Goal: Task Accomplishment & Management: Complete application form

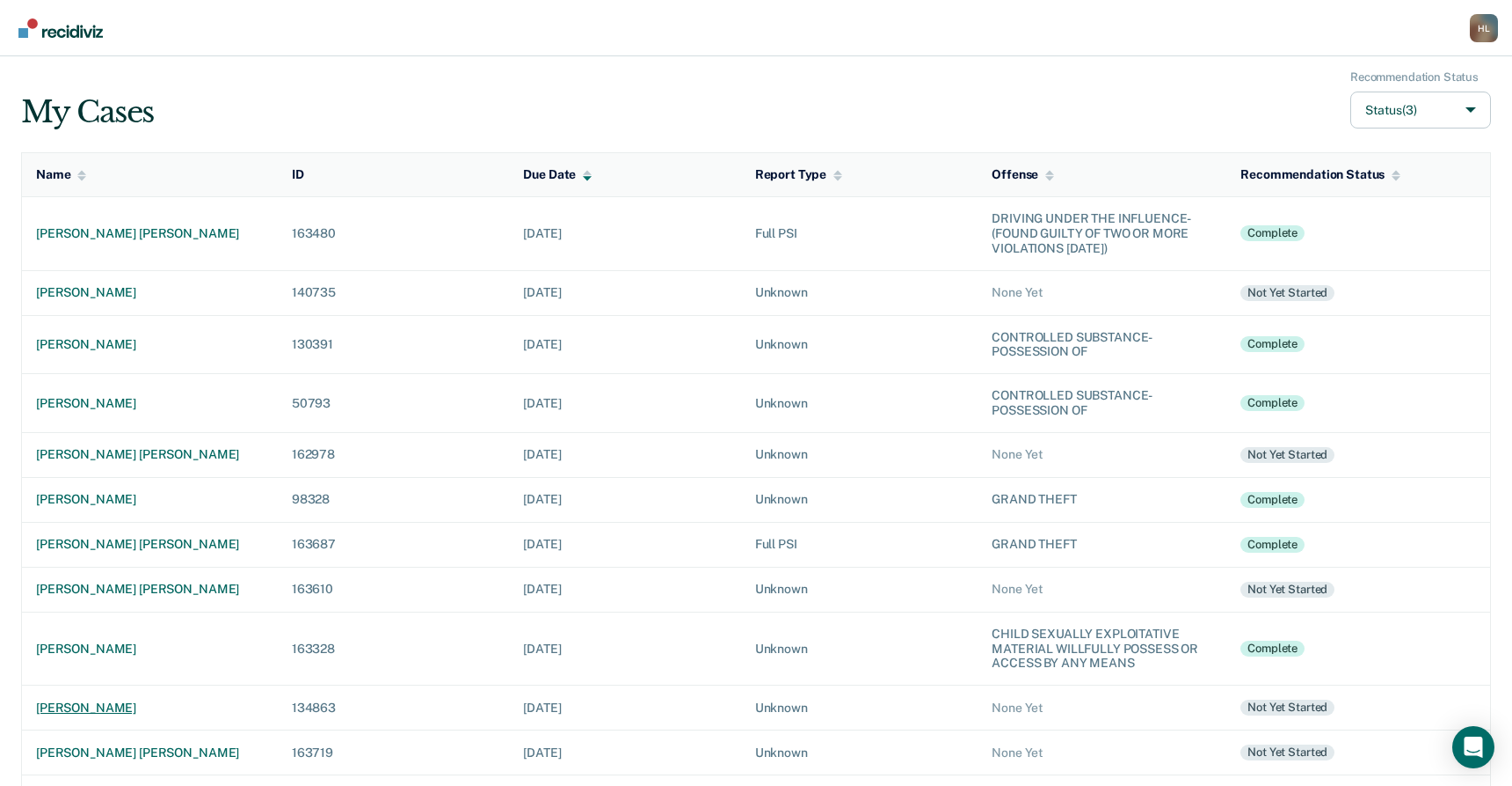
click at [143, 704] on div "[PERSON_NAME]" at bounding box center [149, 708] width 227 height 15
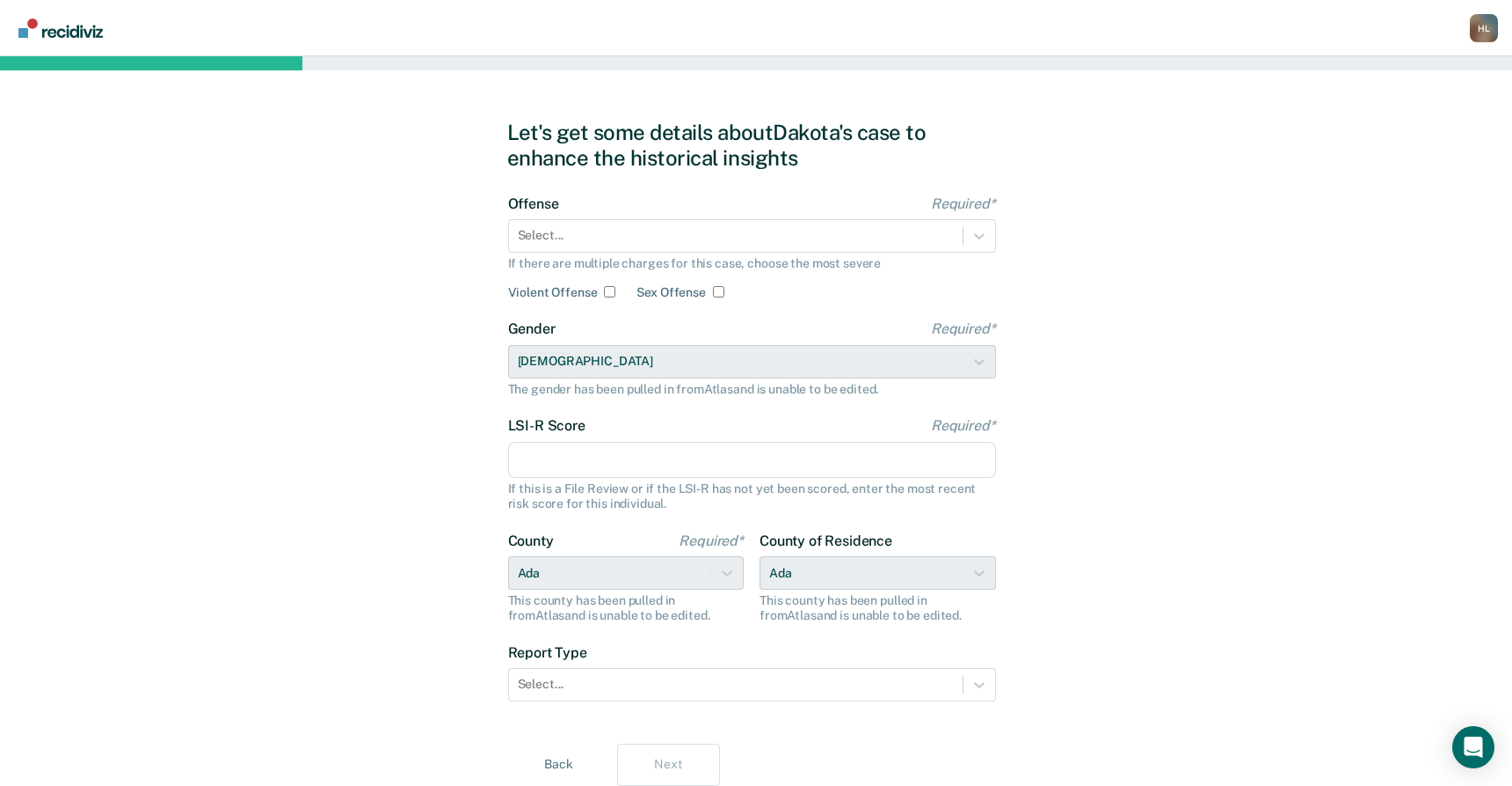
click at [394, 359] on div "Let's get some details about [PERSON_NAME]'s case to enhance the historical ins…" at bounding box center [756, 452] width 1512 height 792
click at [984, 230] on icon at bounding box center [980, 236] width 18 height 18
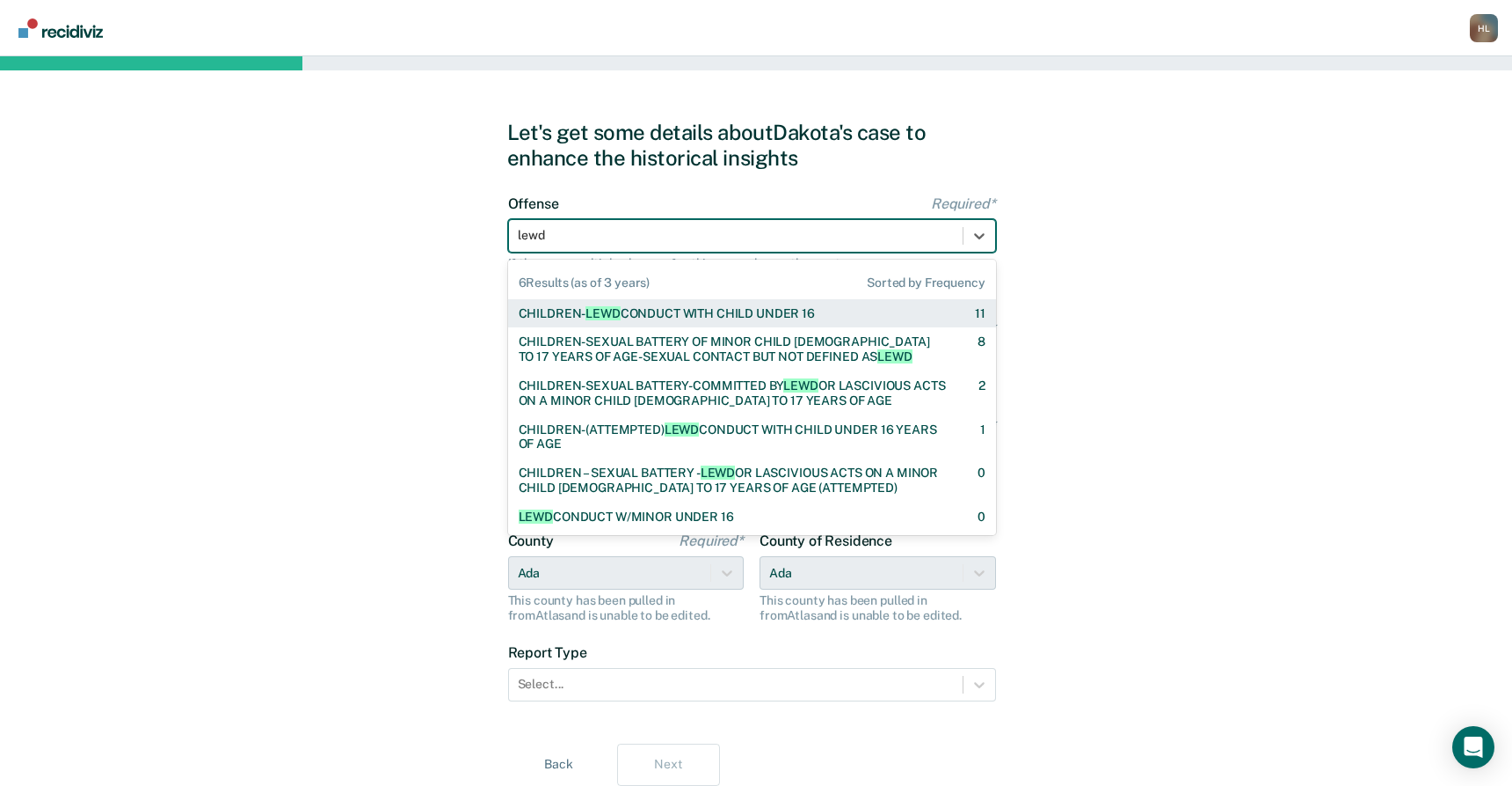
type input "lewd"
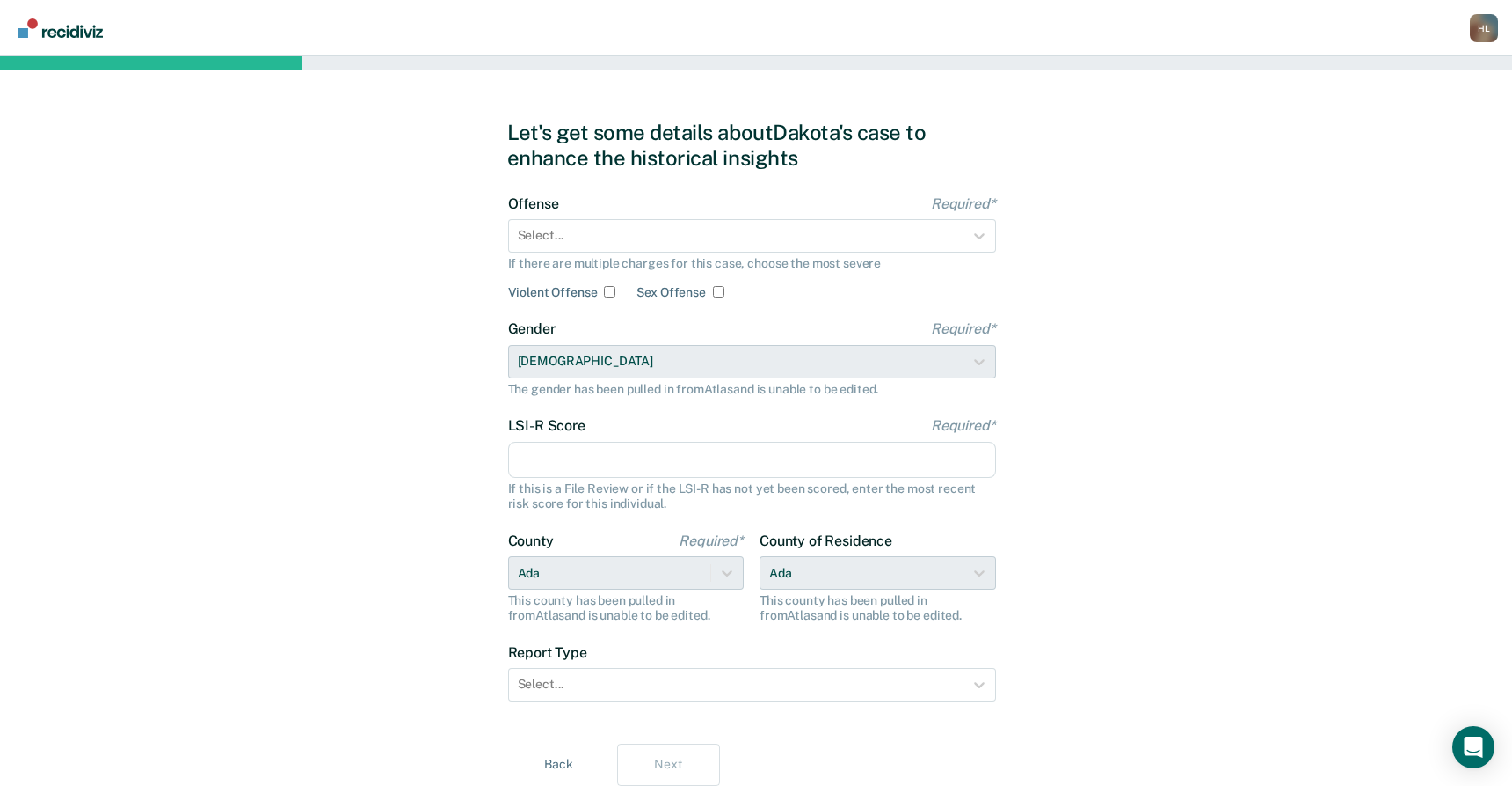
click at [311, 459] on div "Let's get some details about [PERSON_NAME]'s case to enhance the historical ins…" at bounding box center [756, 452] width 1512 height 792
click at [978, 233] on icon at bounding box center [980, 236] width 18 height 18
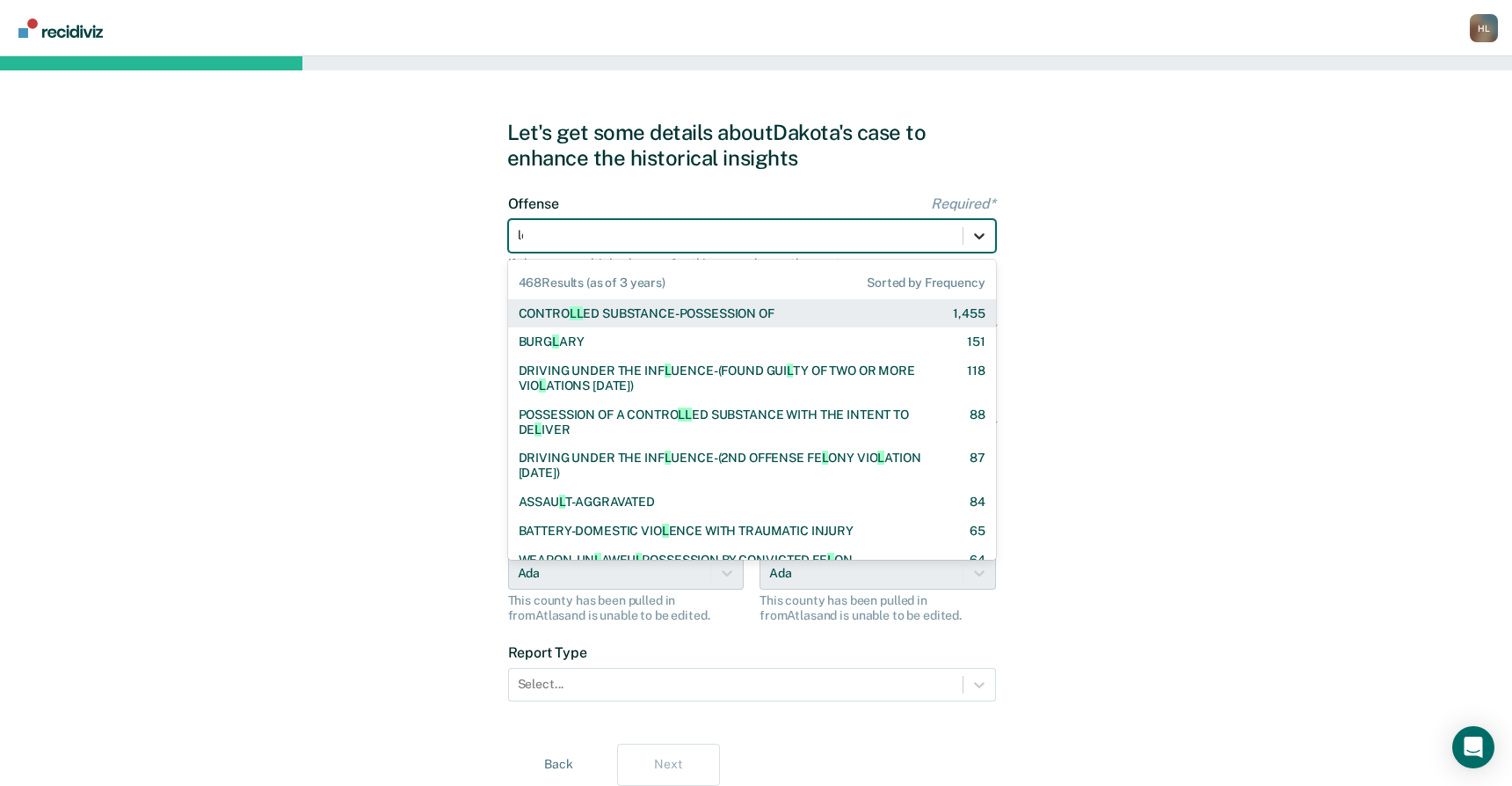
type input "lew"
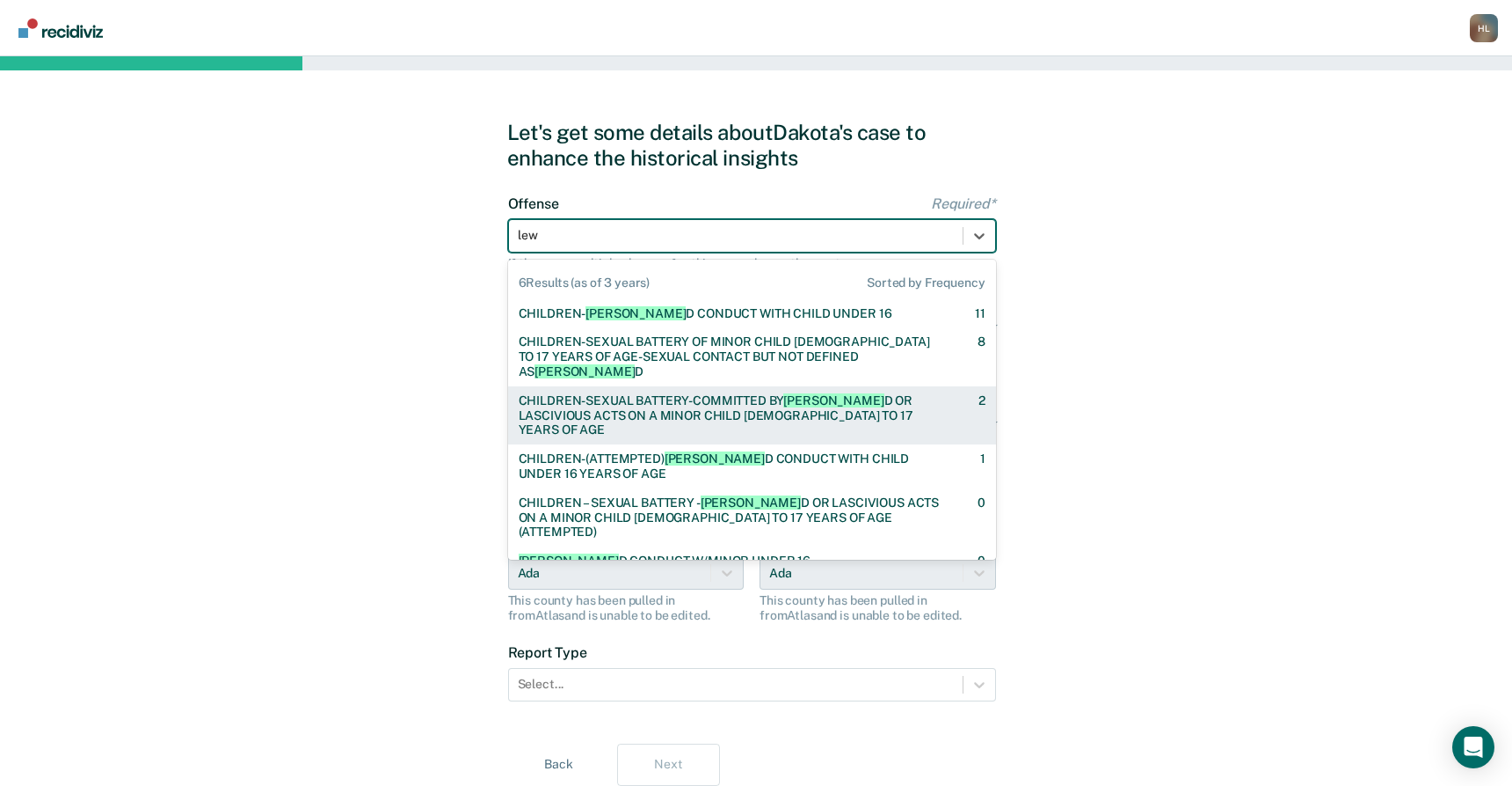
click at [823, 393] on div "CHILDREN-SEXUAL BATTERY-COMMITTED BY [PERSON_NAME] OR LASCIVIOUS ACTS ON A MINO…" at bounding box center [733, 415] width 429 height 44
checkbox input "true"
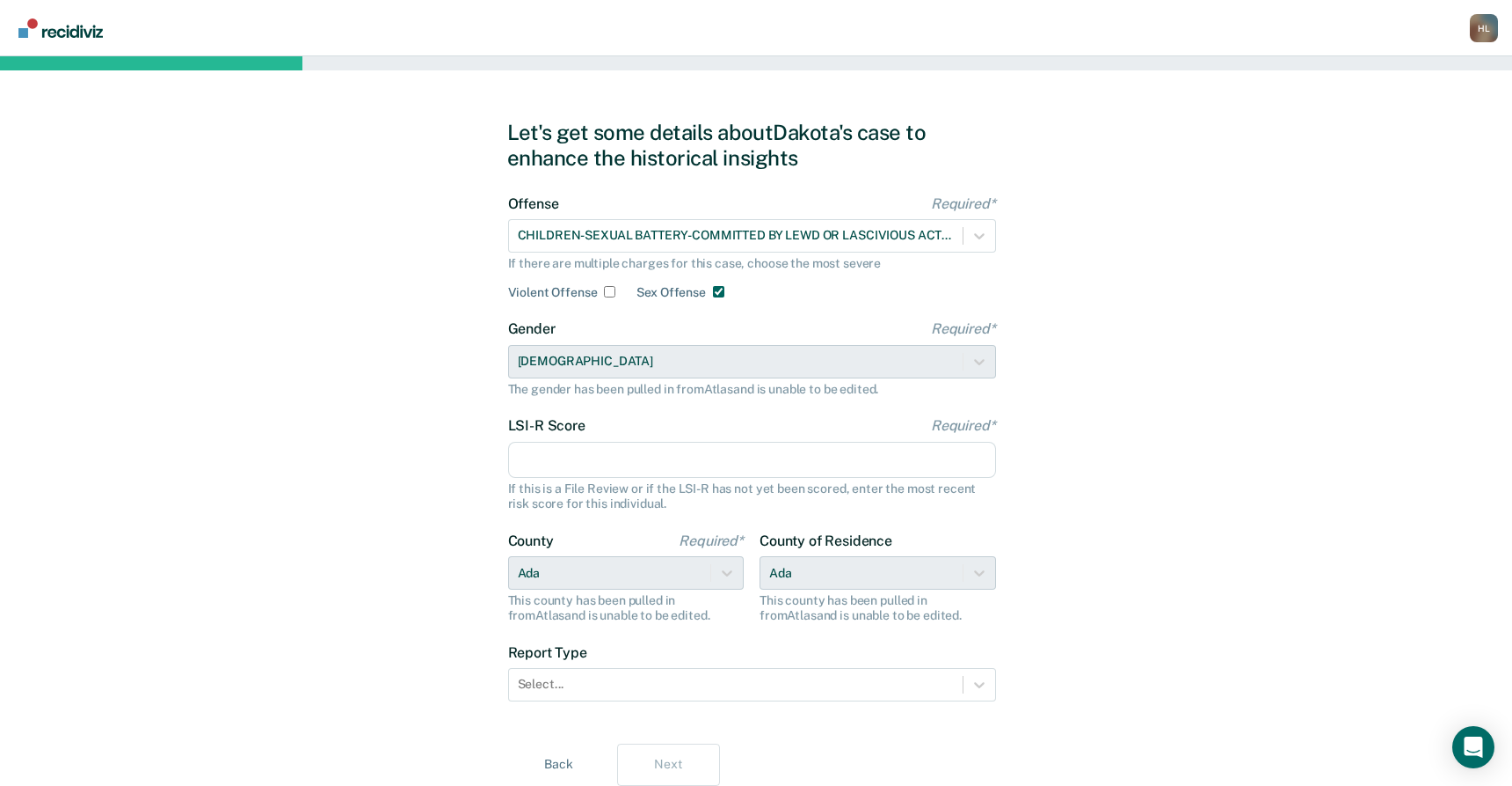
click at [781, 453] on input "LSI-R Score Required*" at bounding box center [752, 460] width 488 height 37
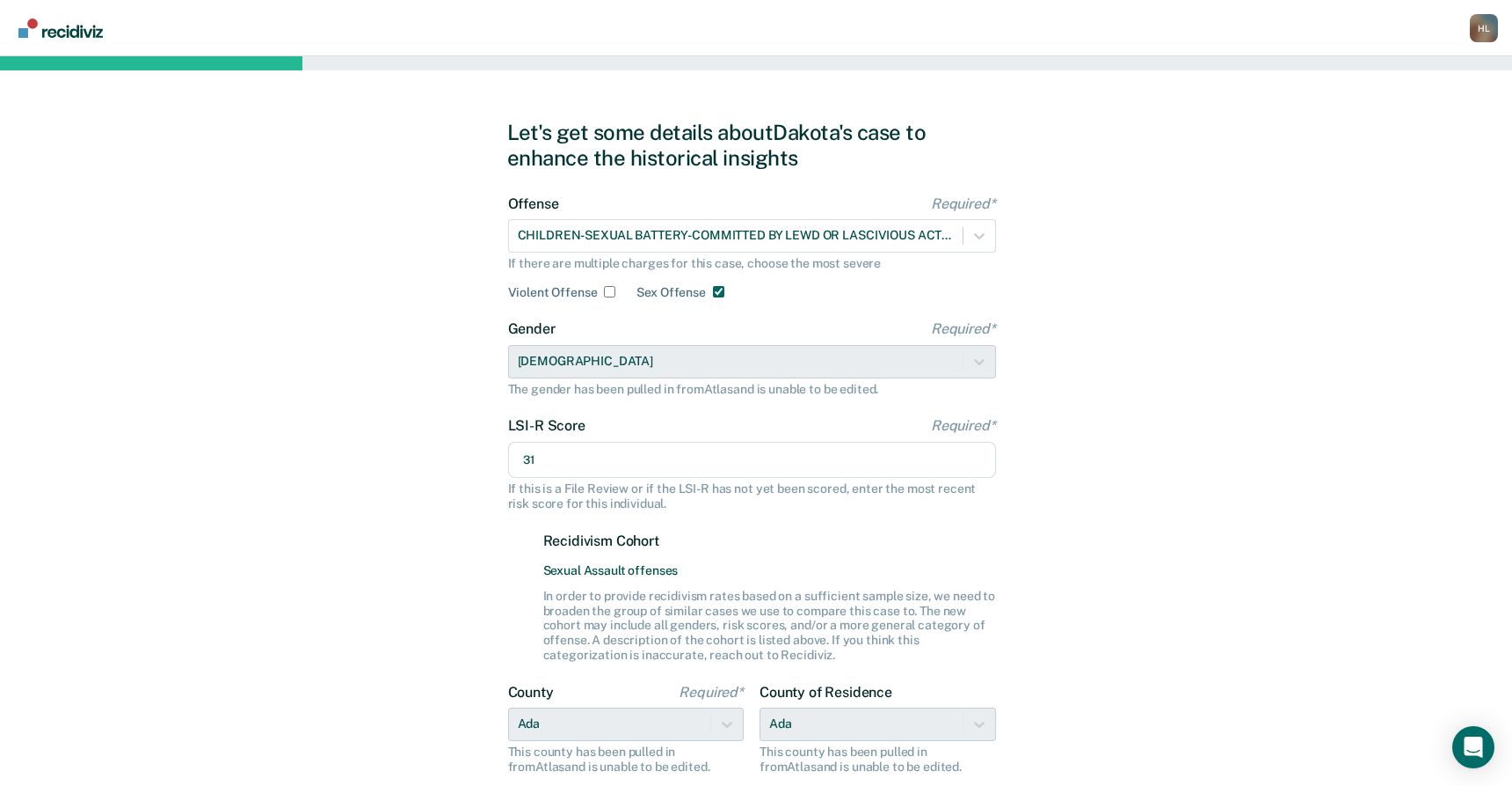
click at [559, 446] on input "31" at bounding box center [752, 460] width 488 height 37
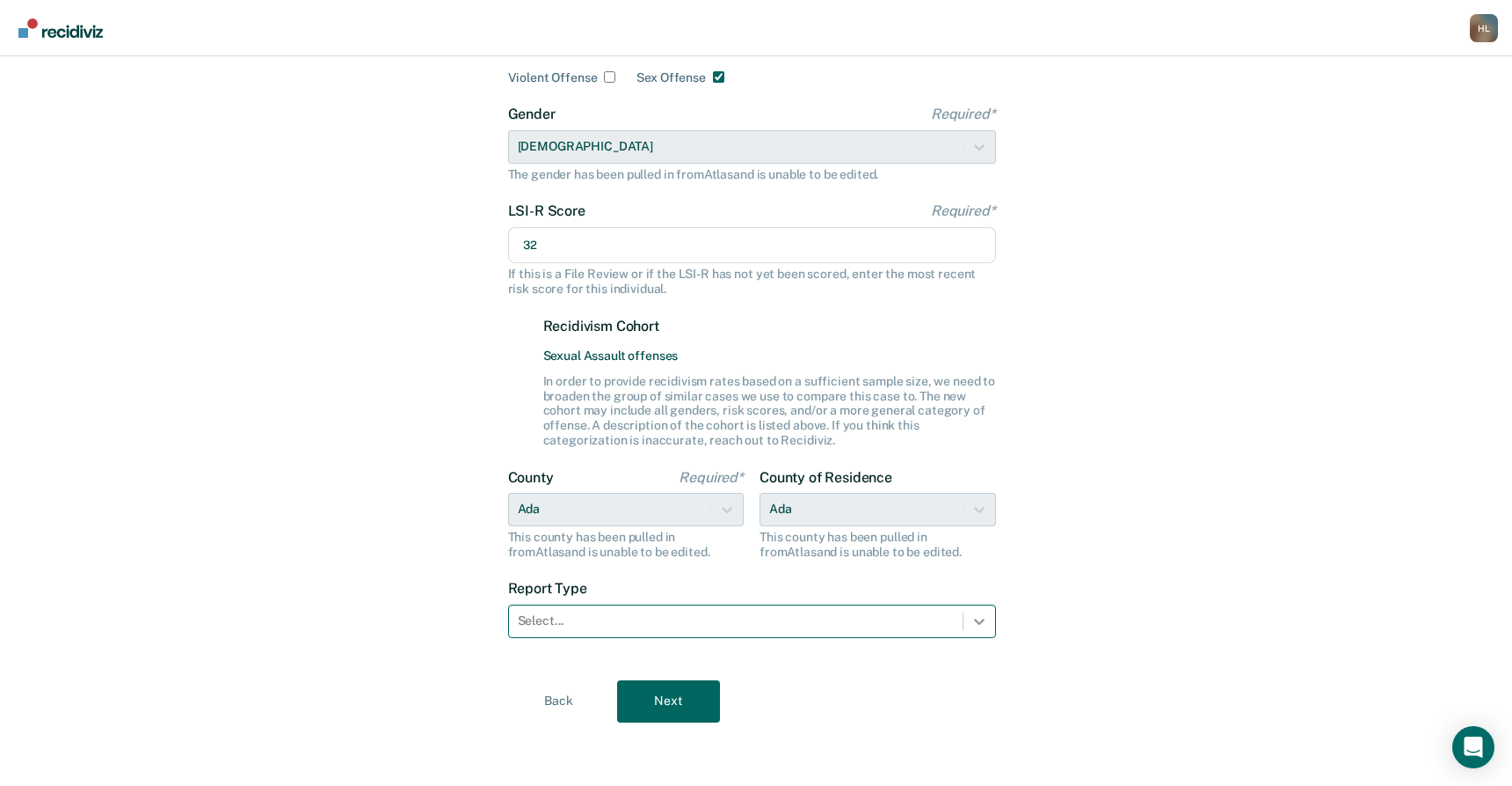
type input "32"
click at [969, 627] on div at bounding box center [979, 621] width 31 height 31
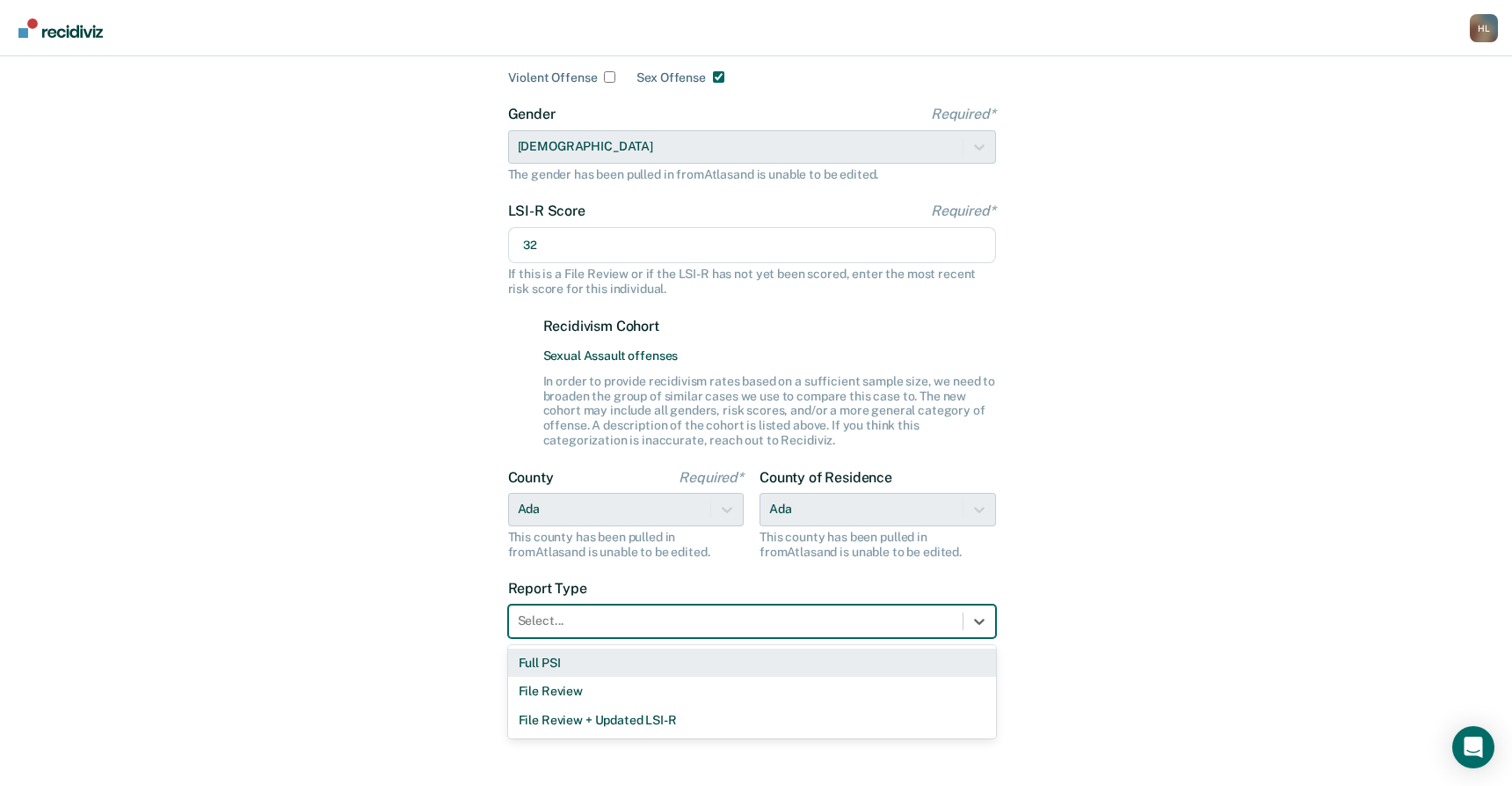
click at [914, 656] on div "Full PSI" at bounding box center [752, 663] width 488 height 29
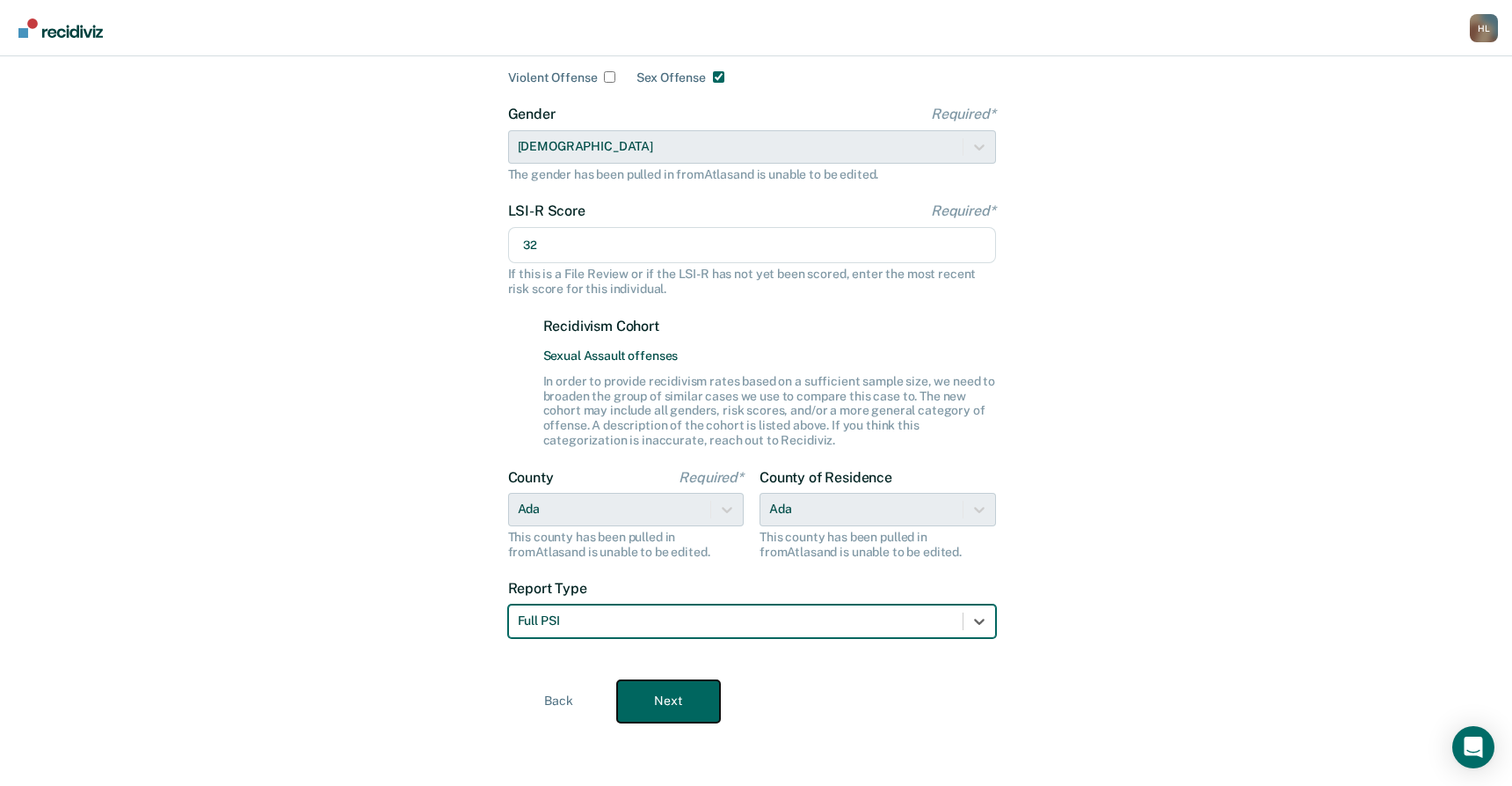
click at [685, 705] on button "Next" at bounding box center [669, 701] width 102 height 42
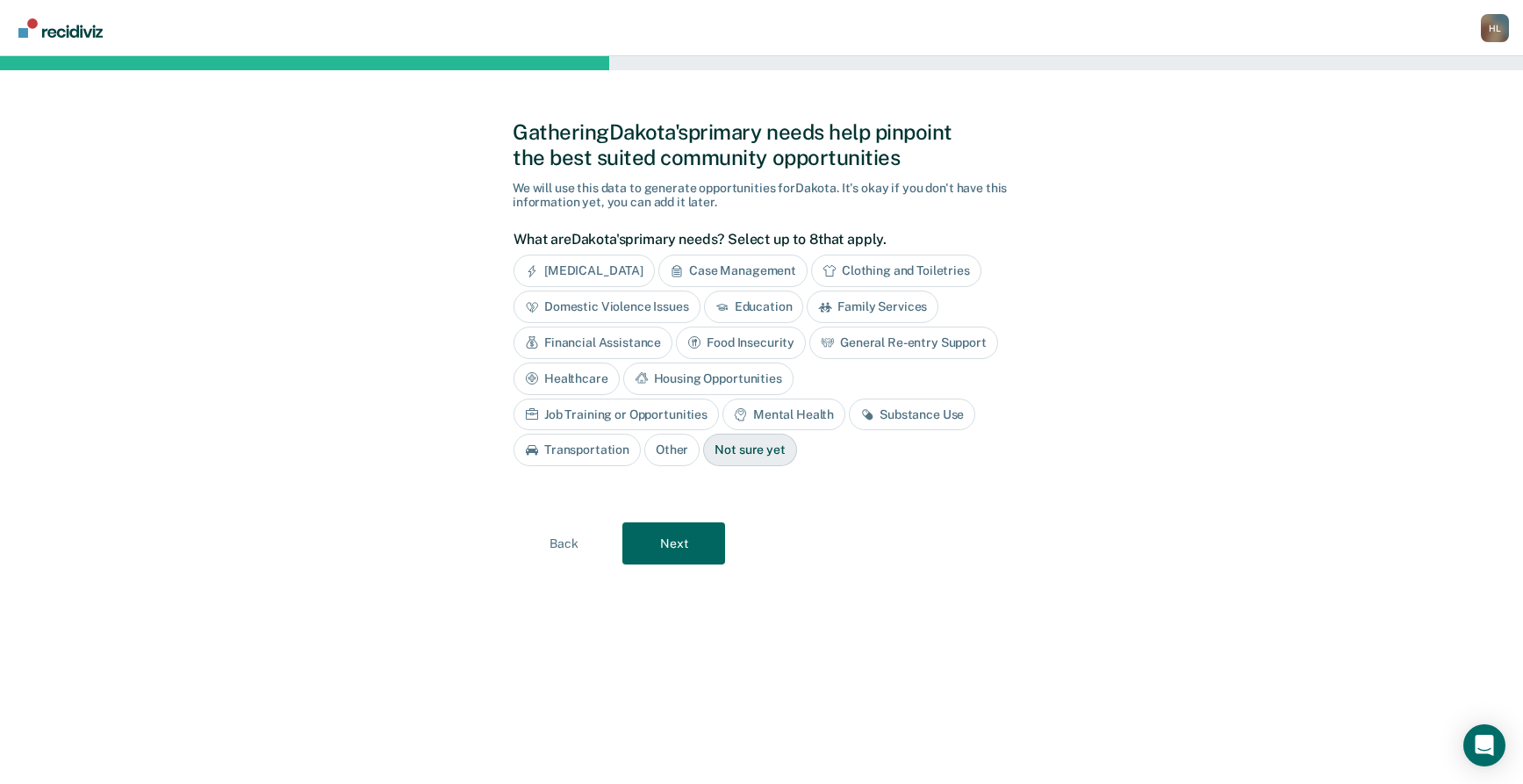
click at [627, 342] on div "Financial Assistance" at bounding box center [592, 343] width 159 height 32
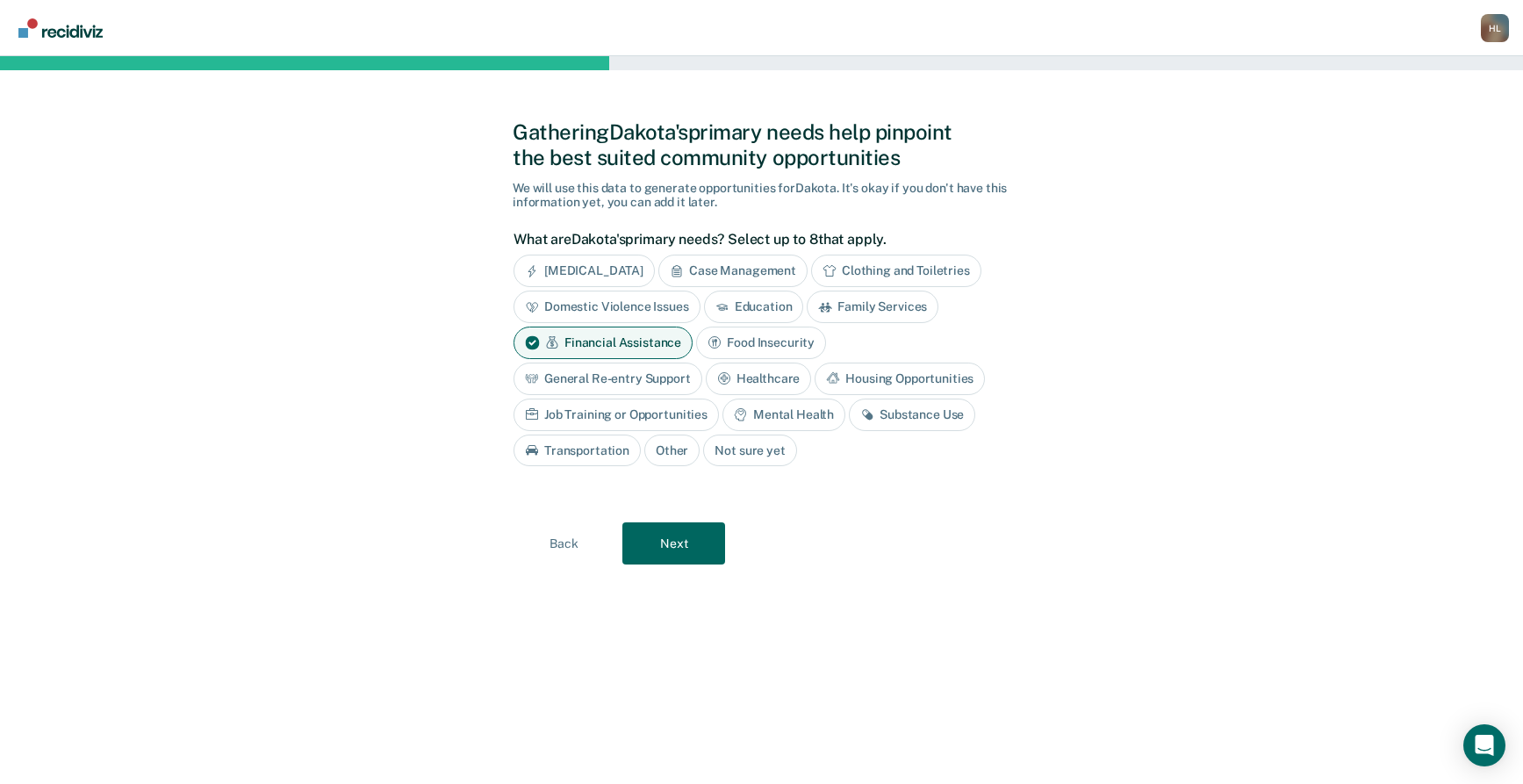
click at [757, 377] on div "Healthcare" at bounding box center [758, 379] width 106 height 32
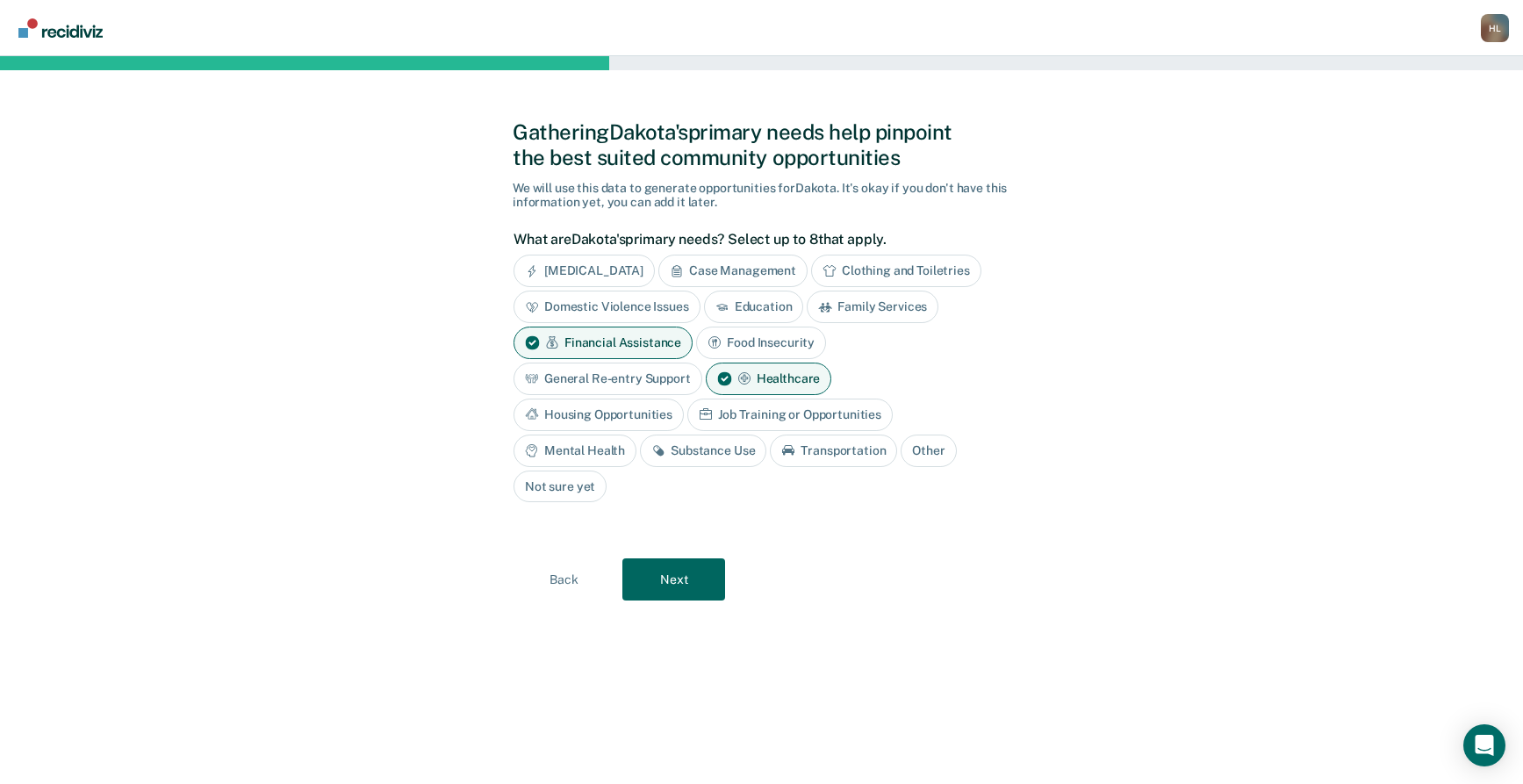
click at [599, 446] on div "Mental Health" at bounding box center [574, 450] width 123 height 32
click at [665, 582] on button "Next" at bounding box center [674, 579] width 102 height 42
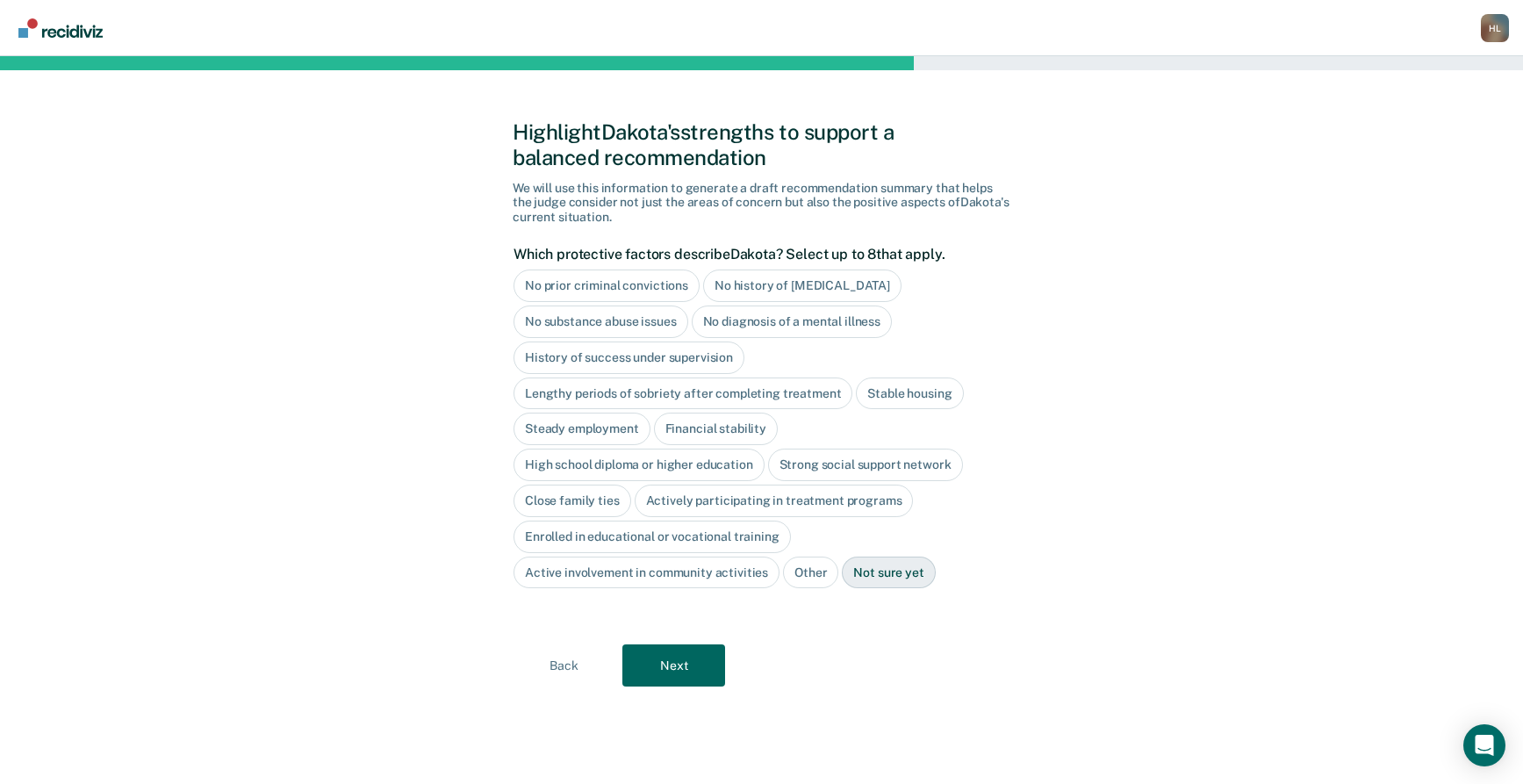
click at [590, 494] on div "Close family ties" at bounding box center [572, 501] width 118 height 32
click at [920, 388] on div "Stable housing" at bounding box center [909, 394] width 107 height 32
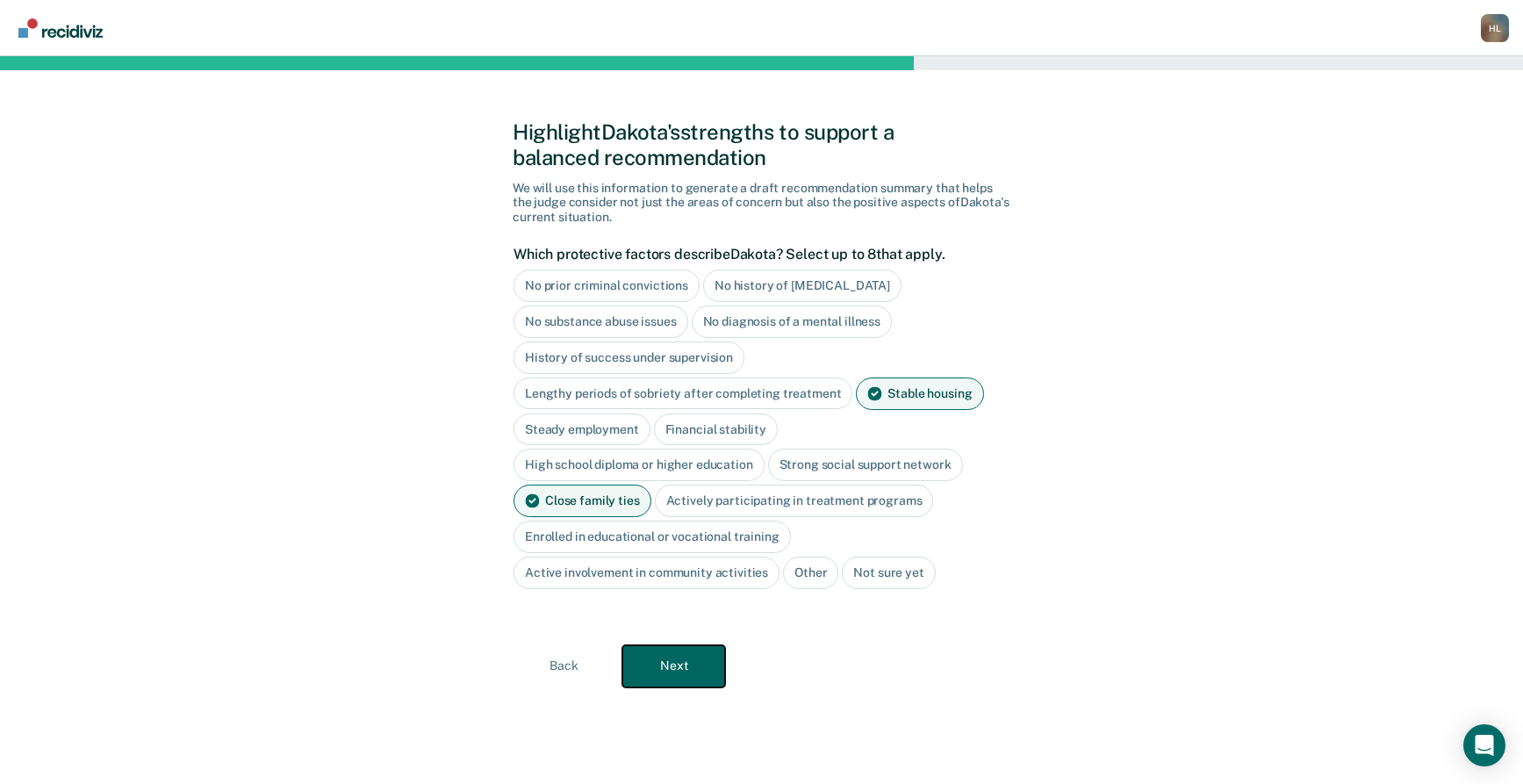
click at [664, 661] on button "Next" at bounding box center [674, 666] width 102 height 42
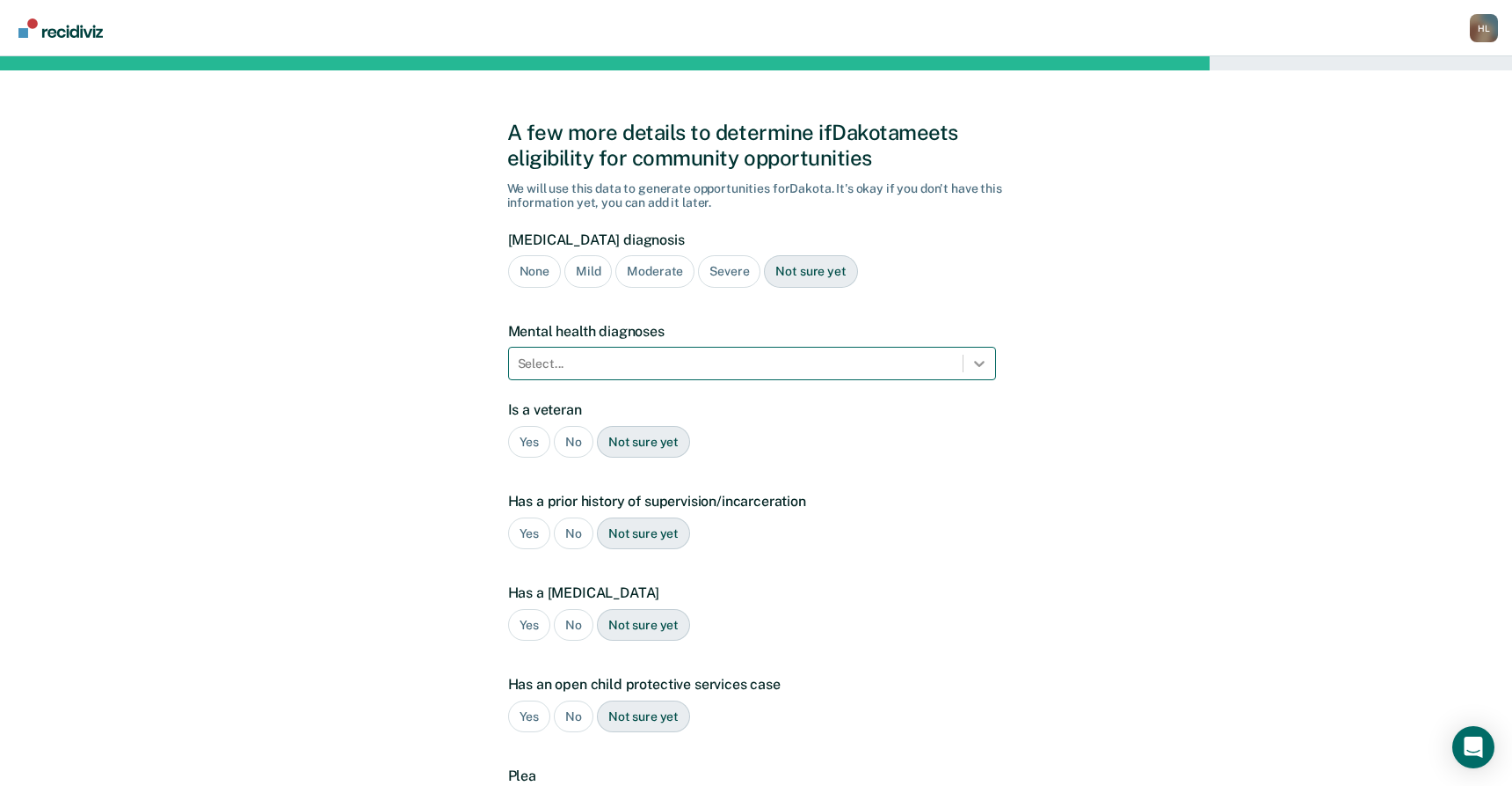
click at [985, 368] on icon at bounding box center [980, 363] width 18 height 18
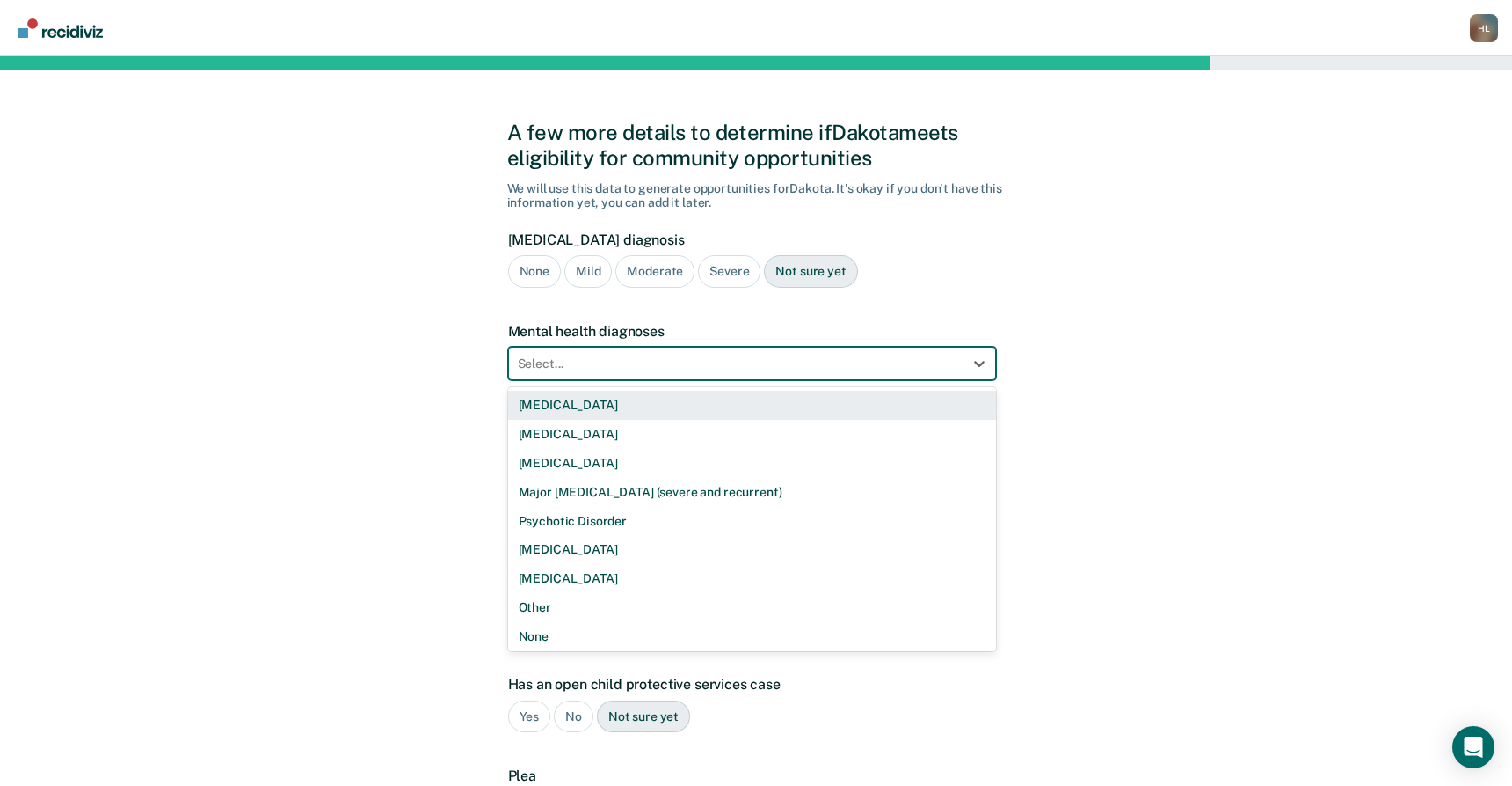
click at [766, 412] on div "[MEDICAL_DATA]" at bounding box center [752, 405] width 488 height 29
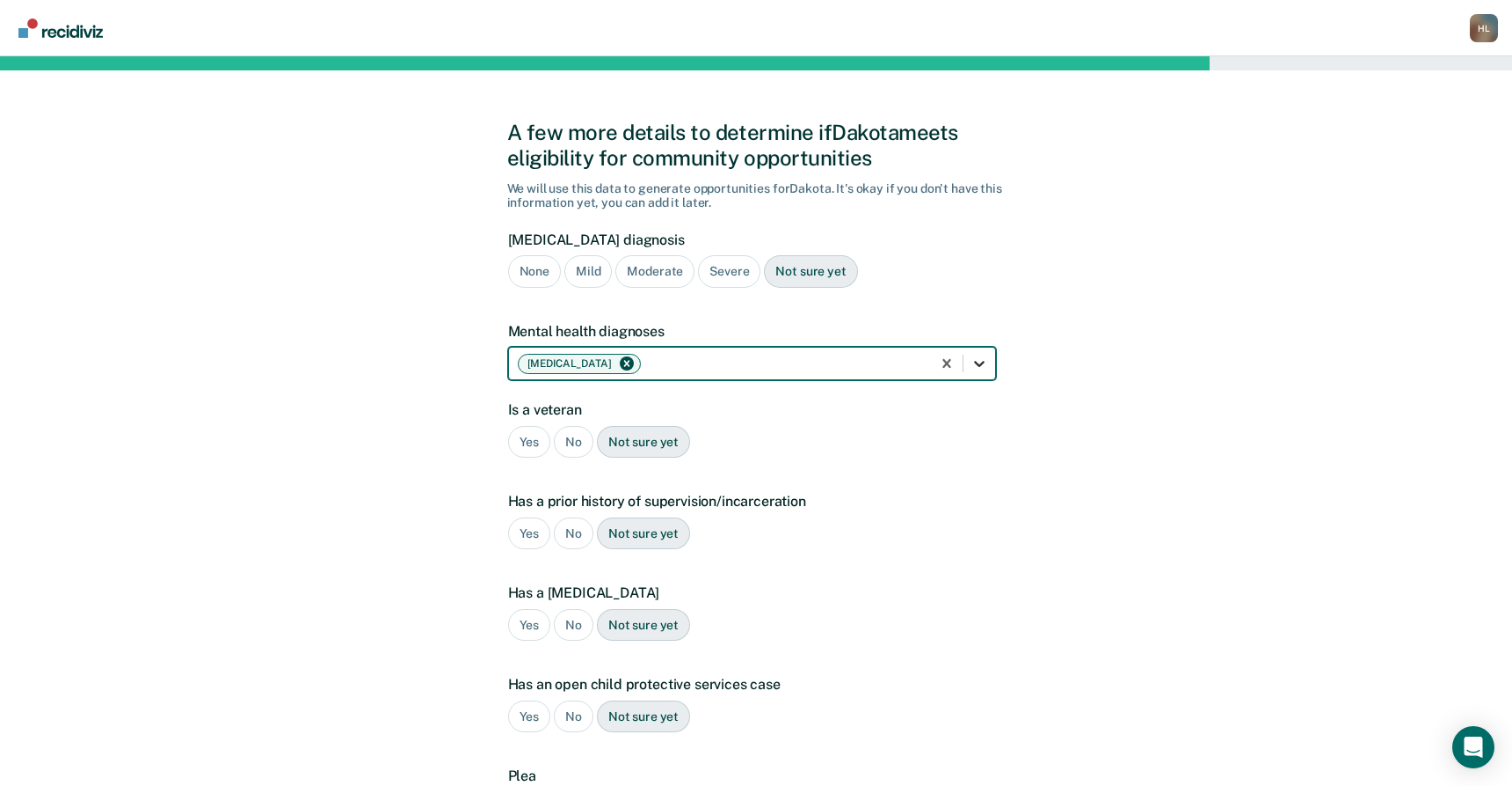
click at [987, 366] on icon at bounding box center [980, 363] width 18 height 18
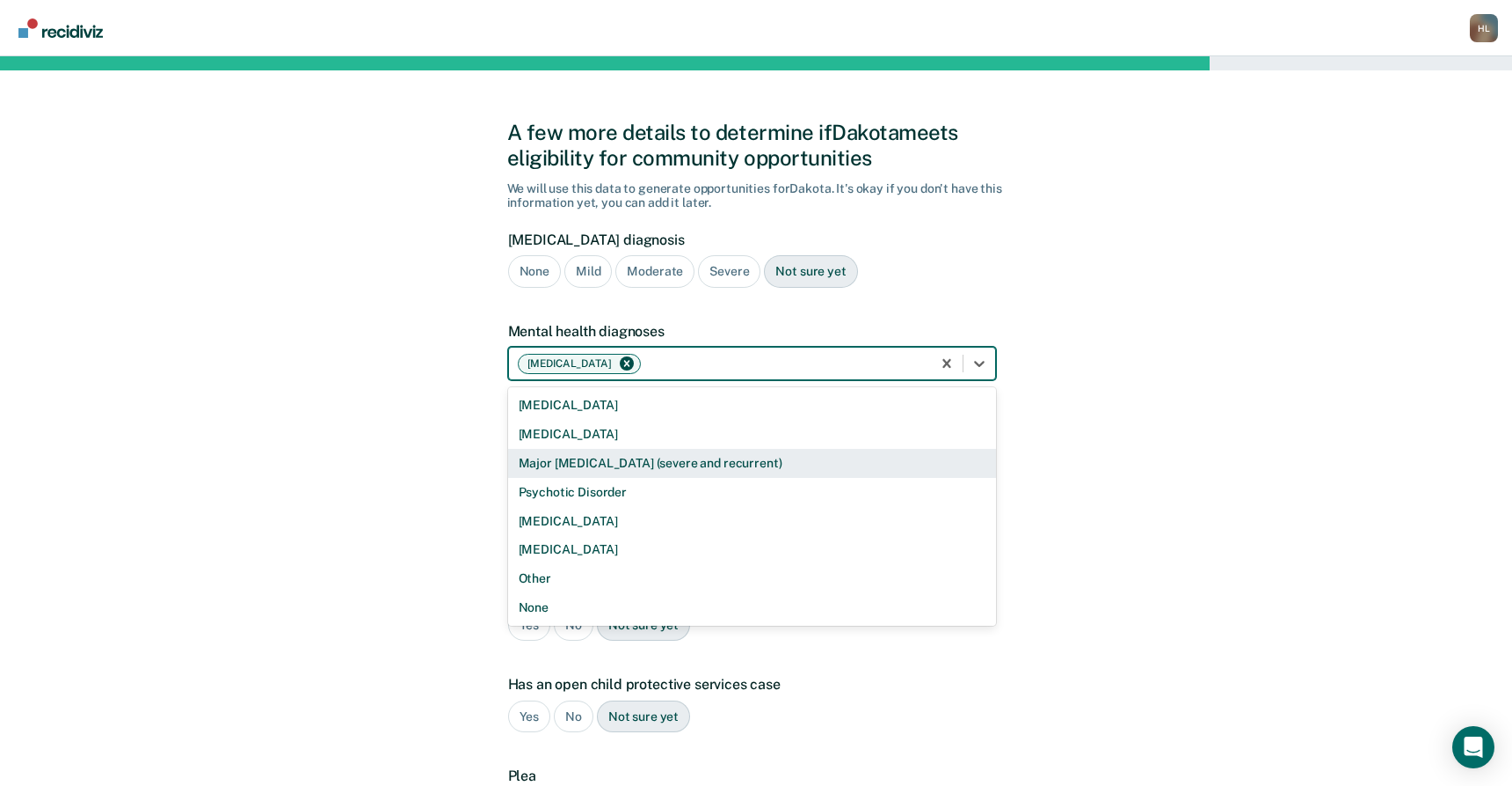
click at [819, 459] on div "Major [MEDICAL_DATA] (severe and recurrent)" at bounding box center [752, 463] width 488 height 29
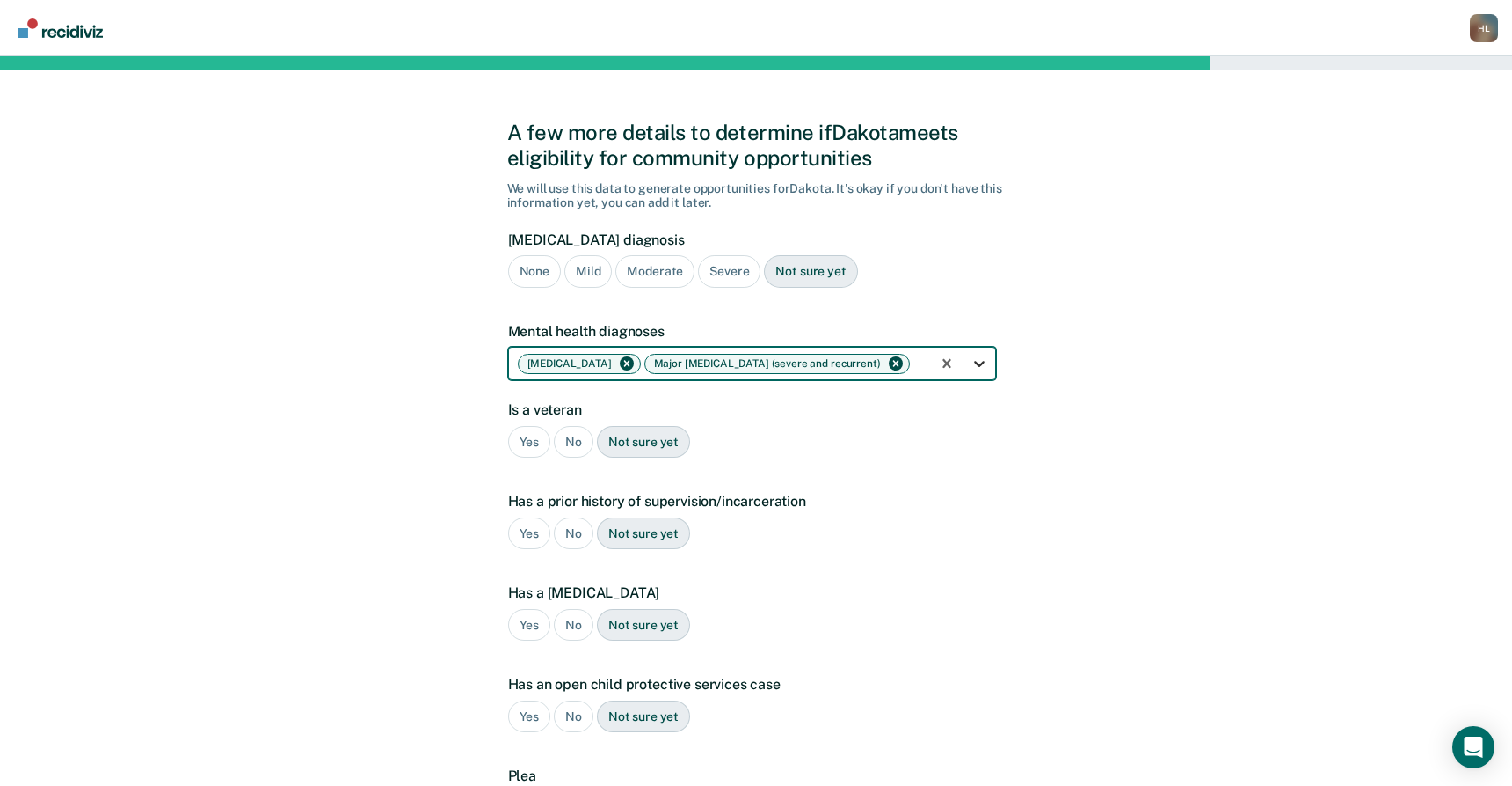
click at [981, 358] on icon at bounding box center [980, 363] width 18 height 18
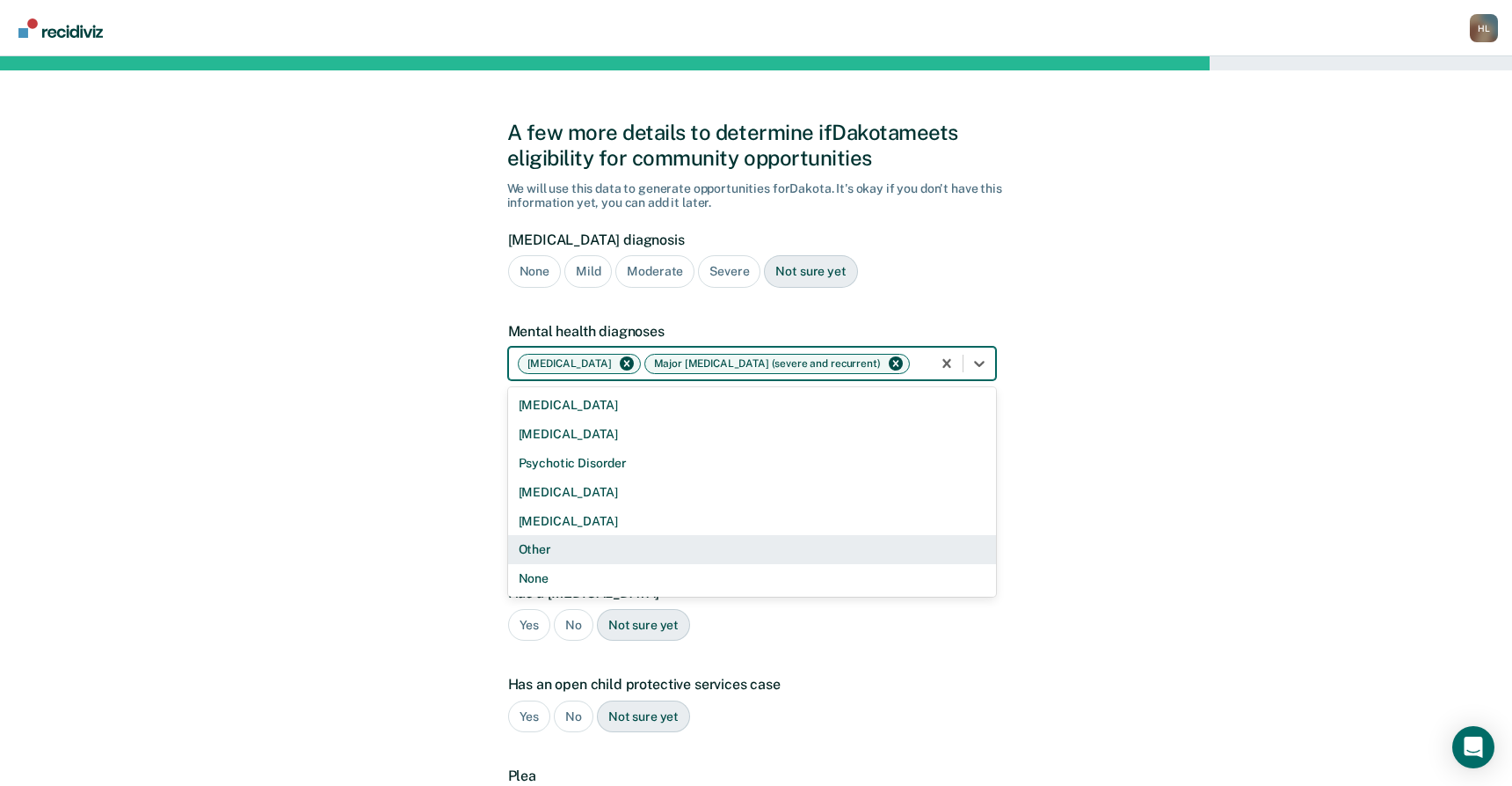
click at [728, 544] on div "Other" at bounding box center [752, 549] width 488 height 29
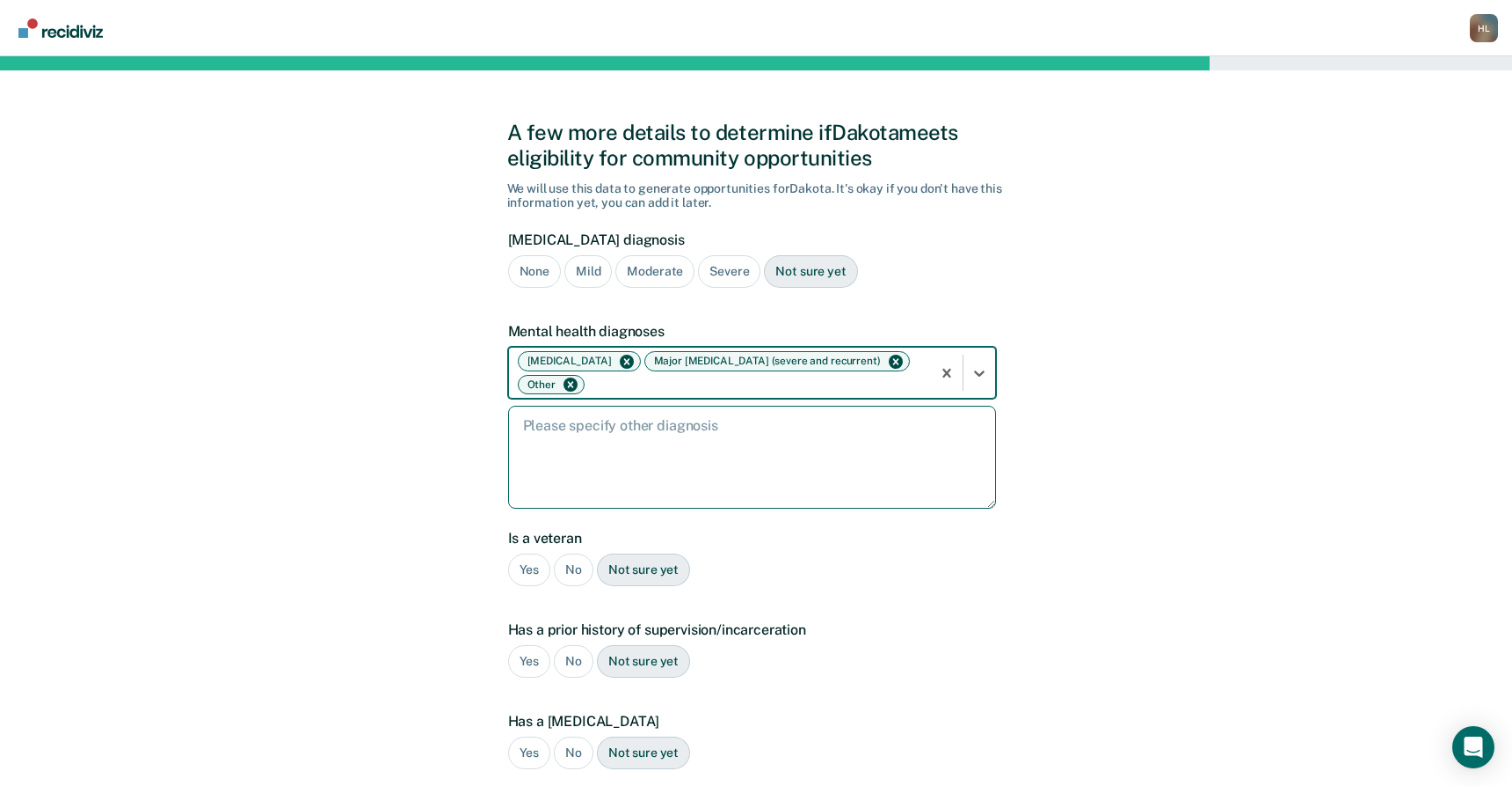
click at [737, 443] on textarea at bounding box center [752, 457] width 488 height 103
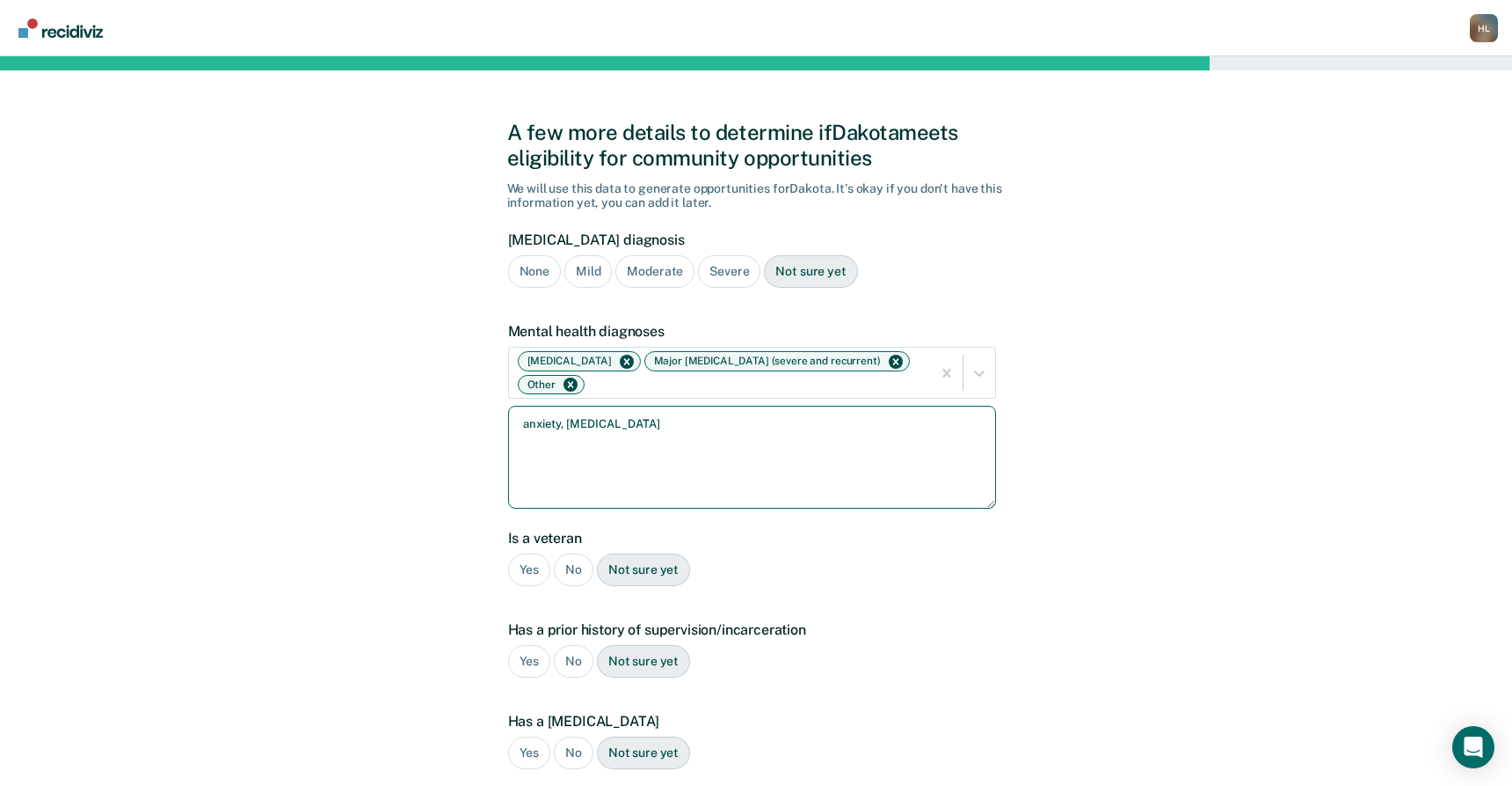
type textarea "anxiety, [MEDICAL_DATA]"
click at [576, 569] on div "No" at bounding box center [574, 569] width 40 height 32
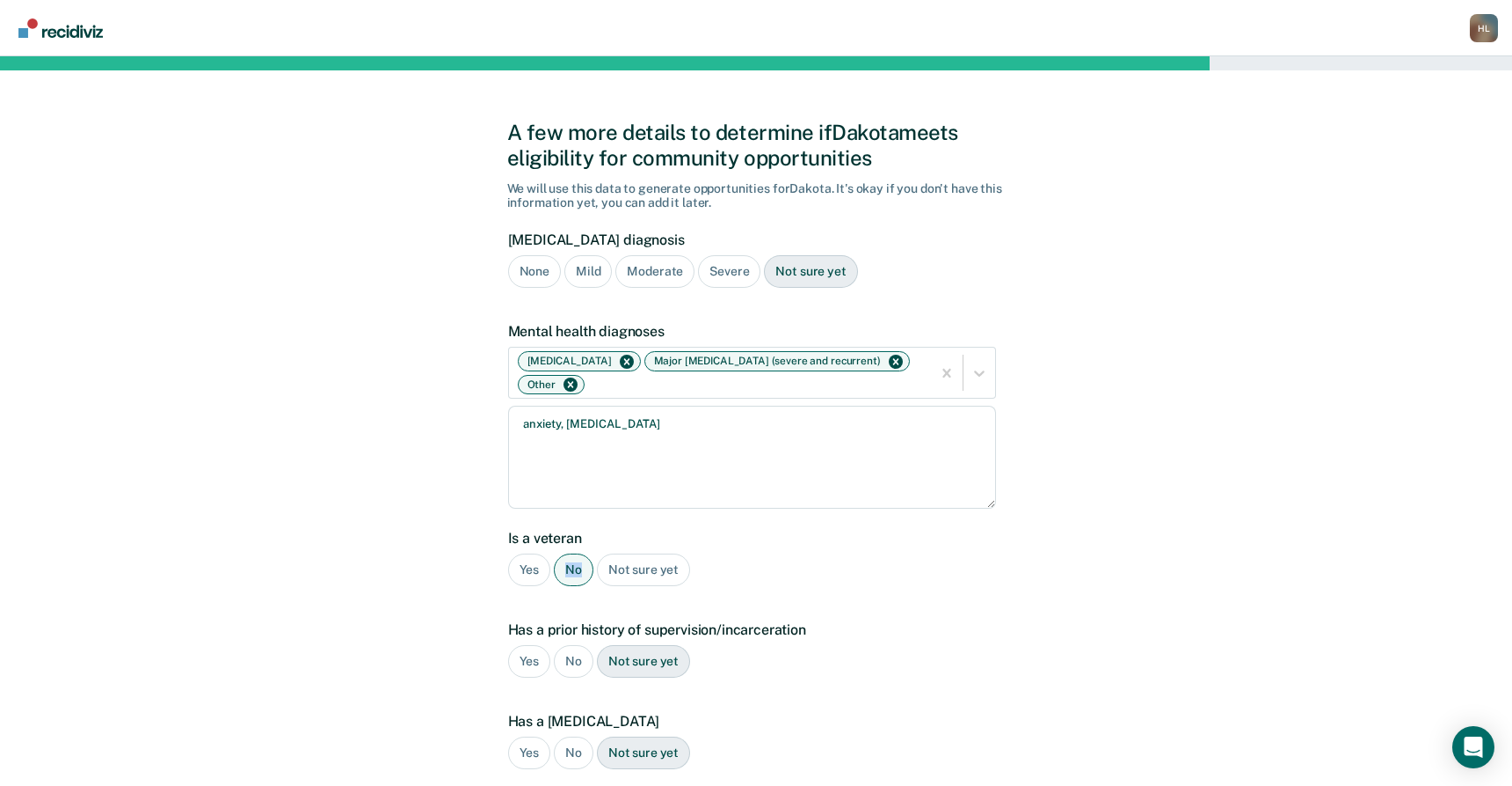
click at [576, 569] on div "No" at bounding box center [574, 569] width 40 height 32
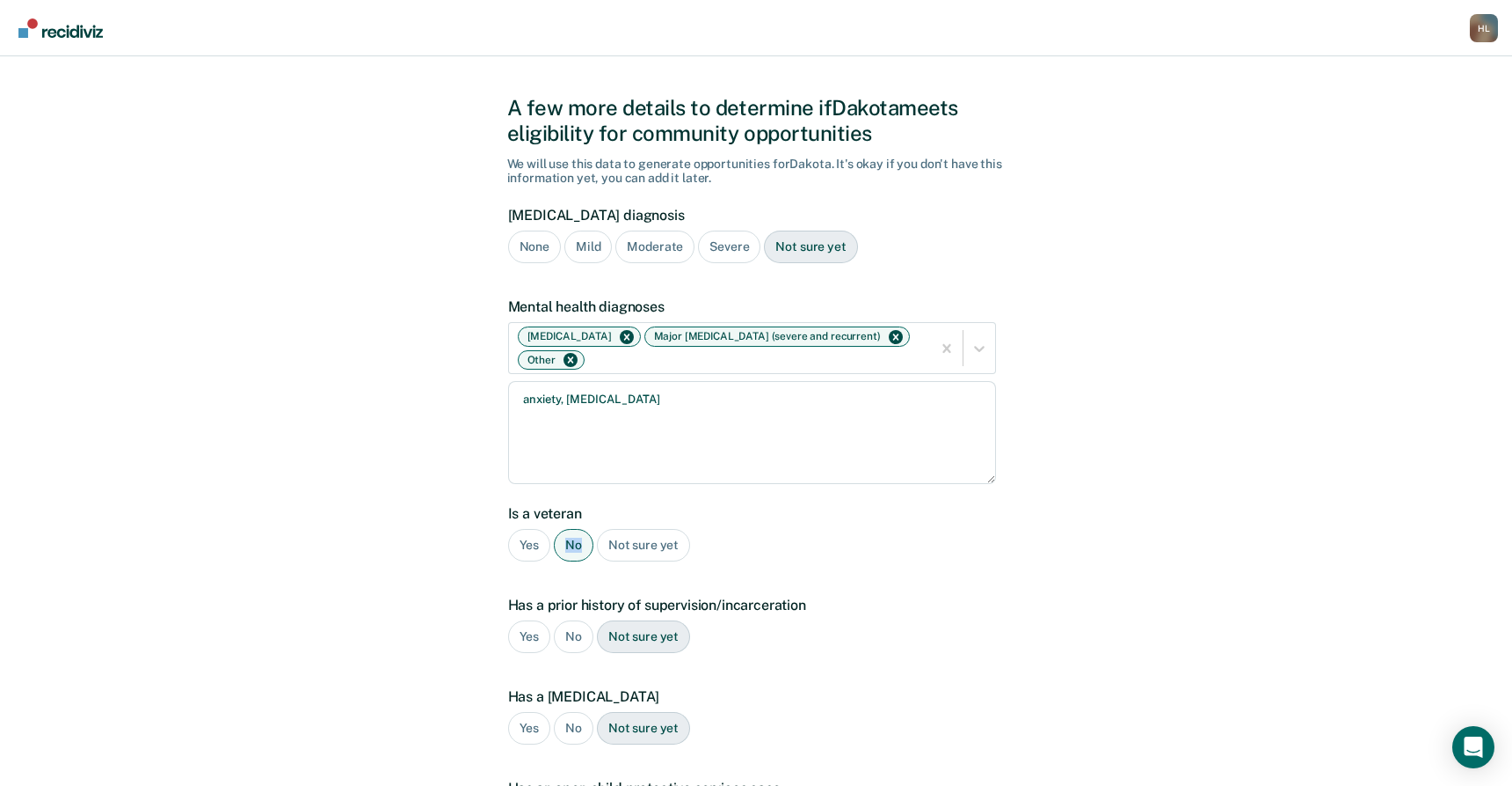
scroll to position [36, 0]
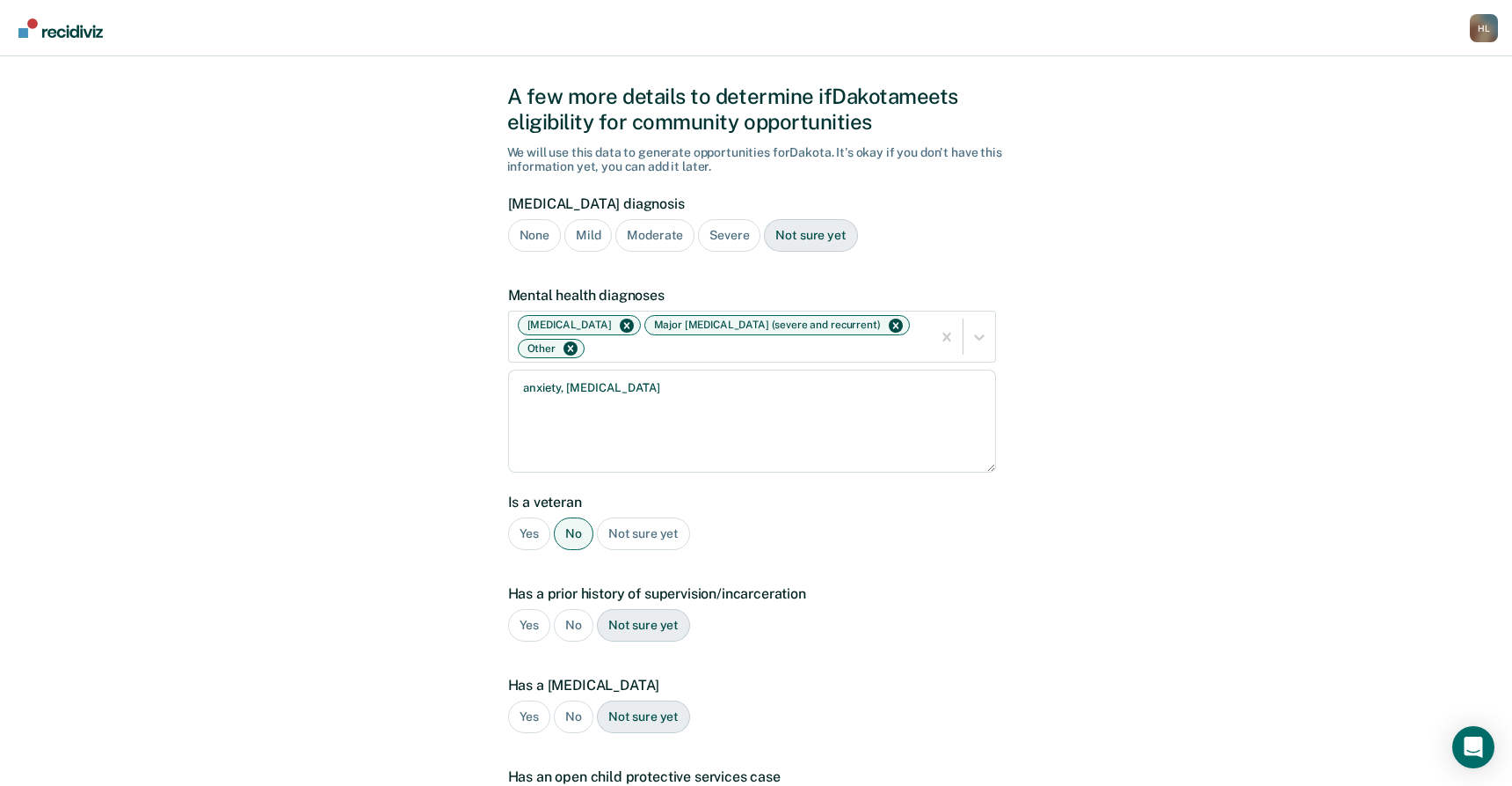
click at [525, 633] on div "Yes" at bounding box center [529, 625] width 43 height 32
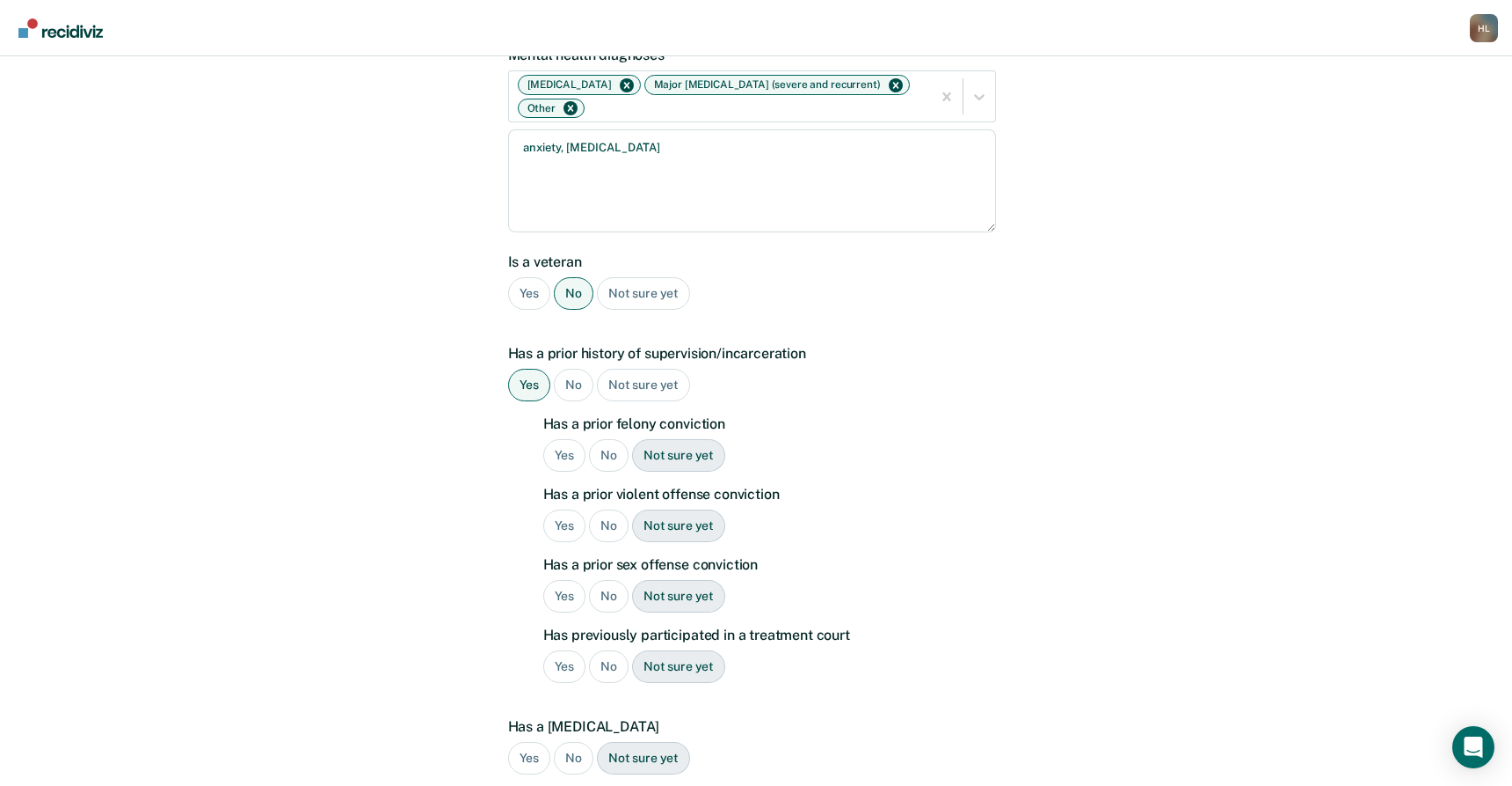
scroll to position [277, 0]
click at [565, 455] on div "Yes" at bounding box center [565, 454] width 43 height 32
click at [563, 522] on div "Yes" at bounding box center [565, 524] width 43 height 32
click at [602, 589] on div "No" at bounding box center [609, 595] width 40 height 32
click at [600, 658] on div "No" at bounding box center [609, 665] width 40 height 32
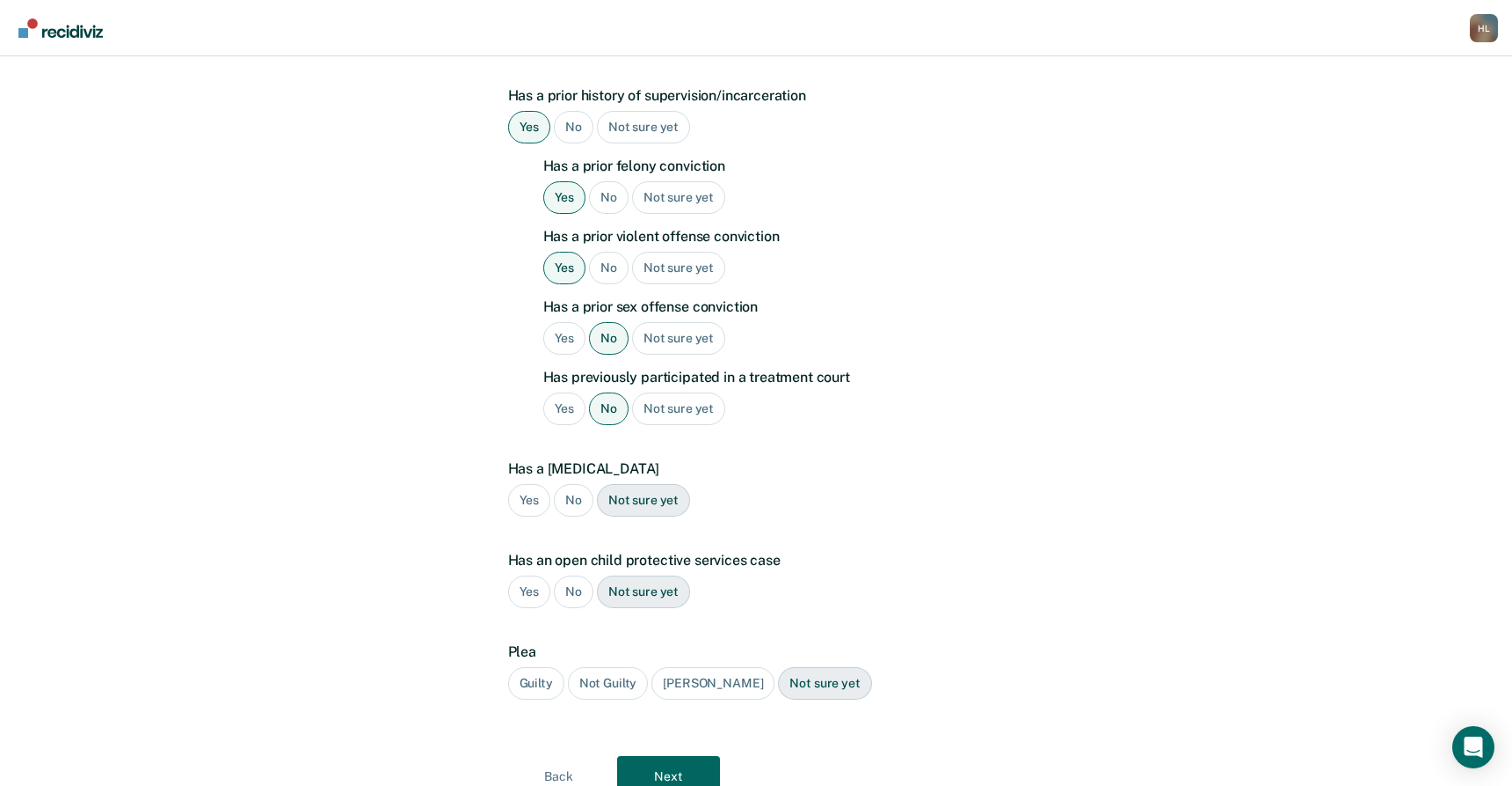
scroll to position [544, 0]
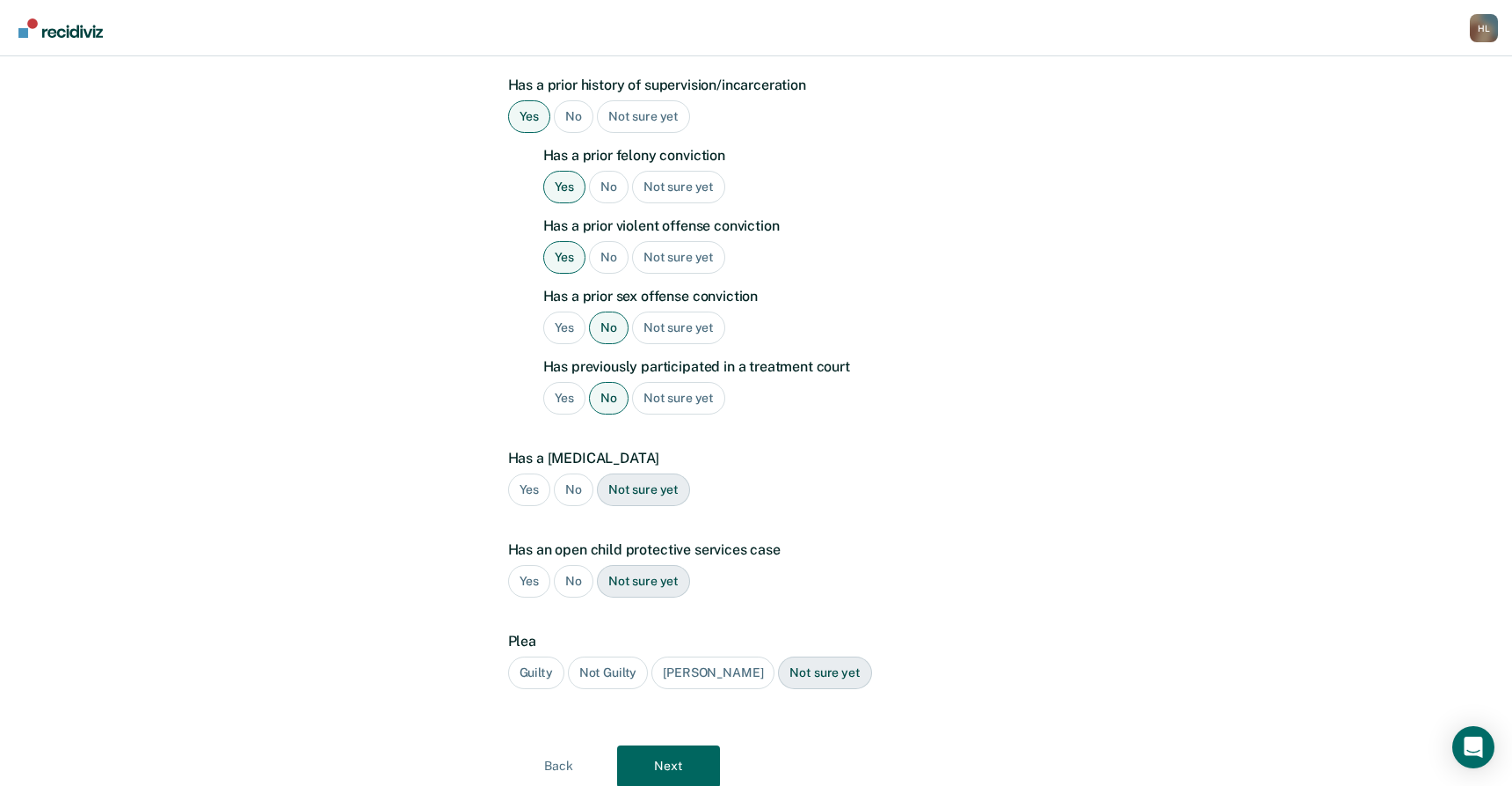
click at [576, 487] on div "No" at bounding box center [574, 489] width 40 height 32
click at [571, 576] on div "No" at bounding box center [574, 581] width 40 height 32
click at [542, 665] on div "Guilty" at bounding box center [536, 673] width 57 height 32
click at [670, 758] on button "Next" at bounding box center [669, 766] width 102 height 42
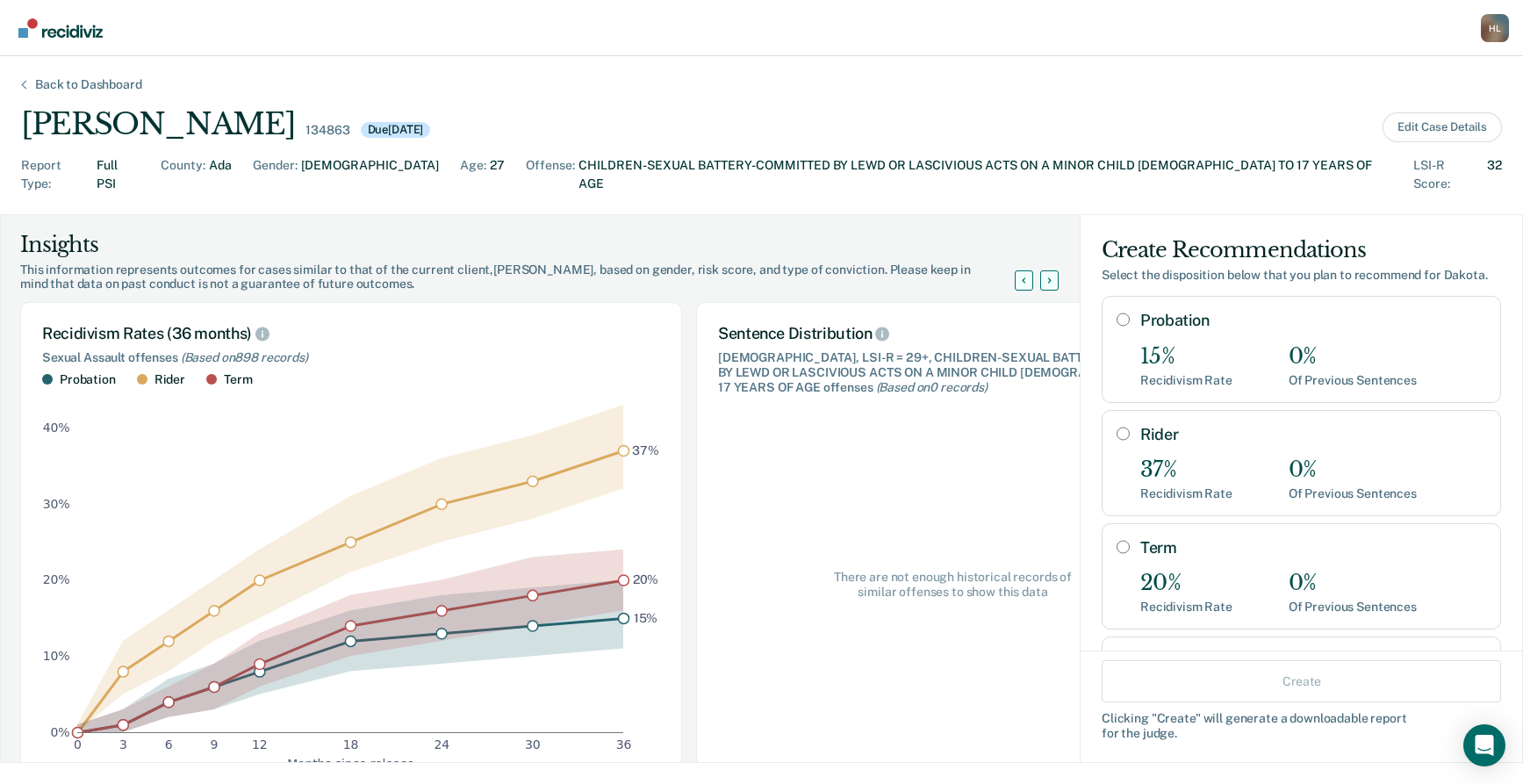
click at [1116, 540] on input "Term" at bounding box center [1123, 547] width 13 height 14
radio input "true"
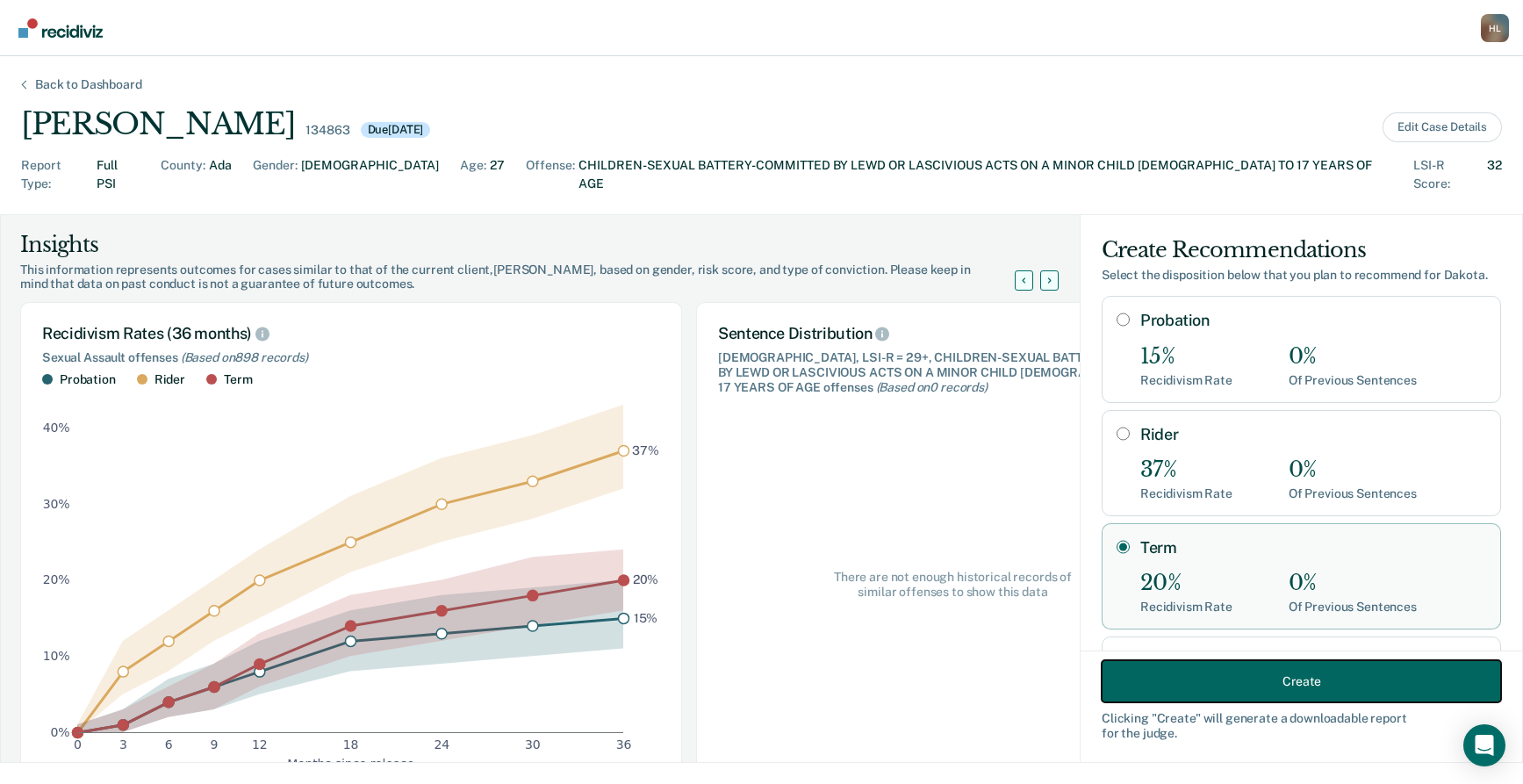
click at [1251, 670] on button "Create" at bounding box center [1301, 681] width 399 height 42
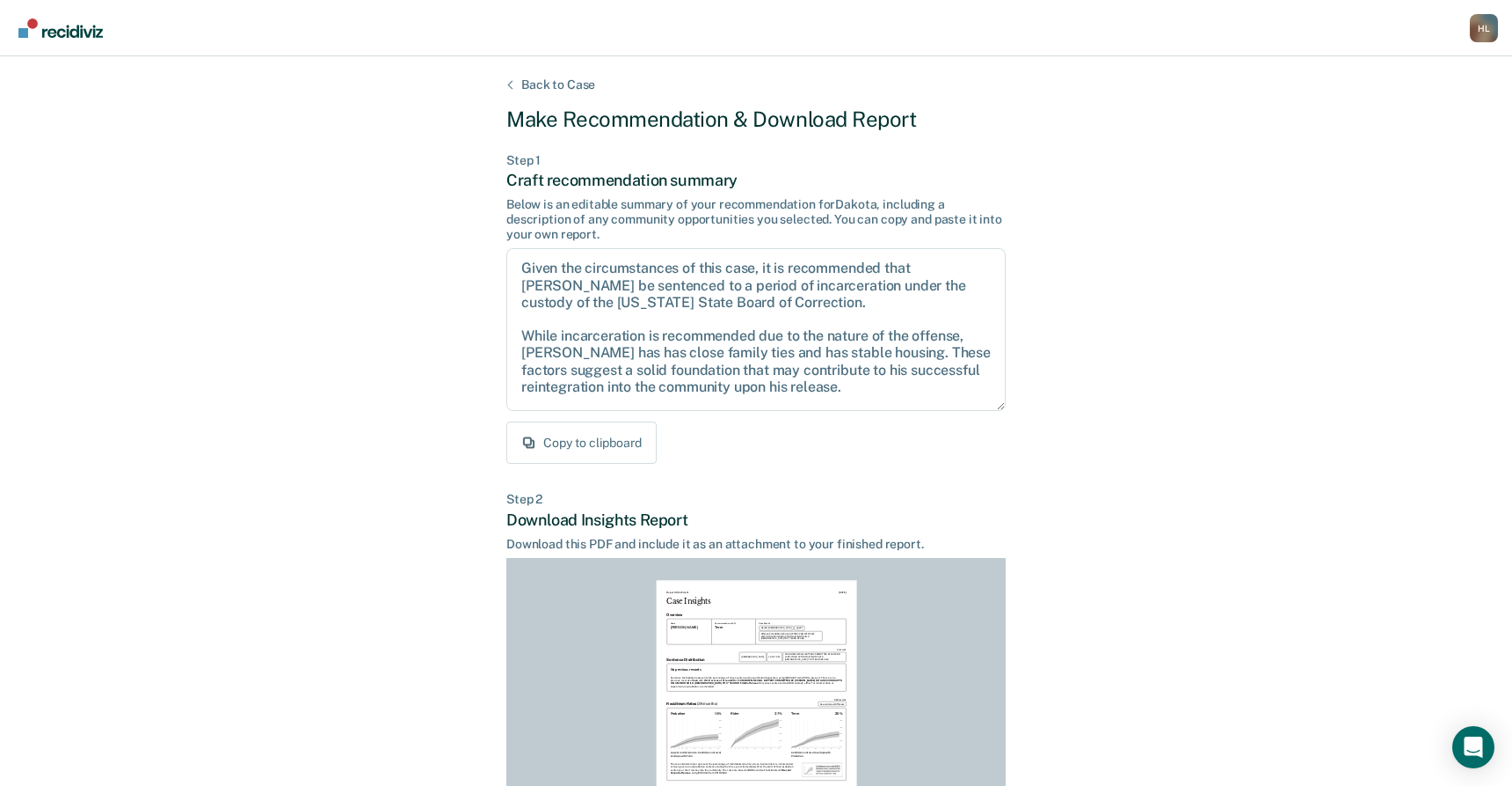
scroll to position [218, 0]
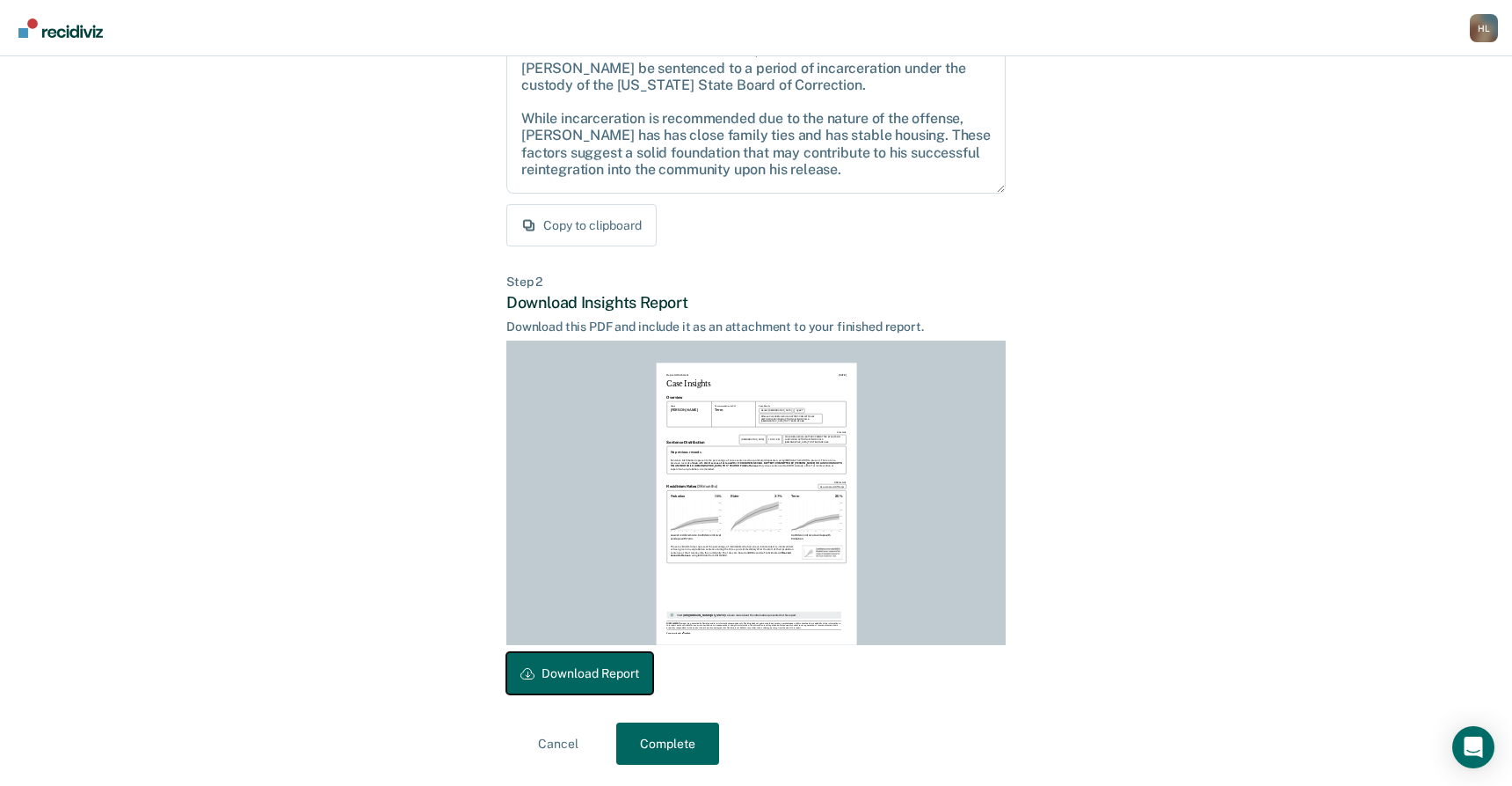
click at [618, 669] on button "Download Report" at bounding box center [579, 673] width 147 height 42
click at [686, 739] on button "Complete" at bounding box center [668, 743] width 102 height 42
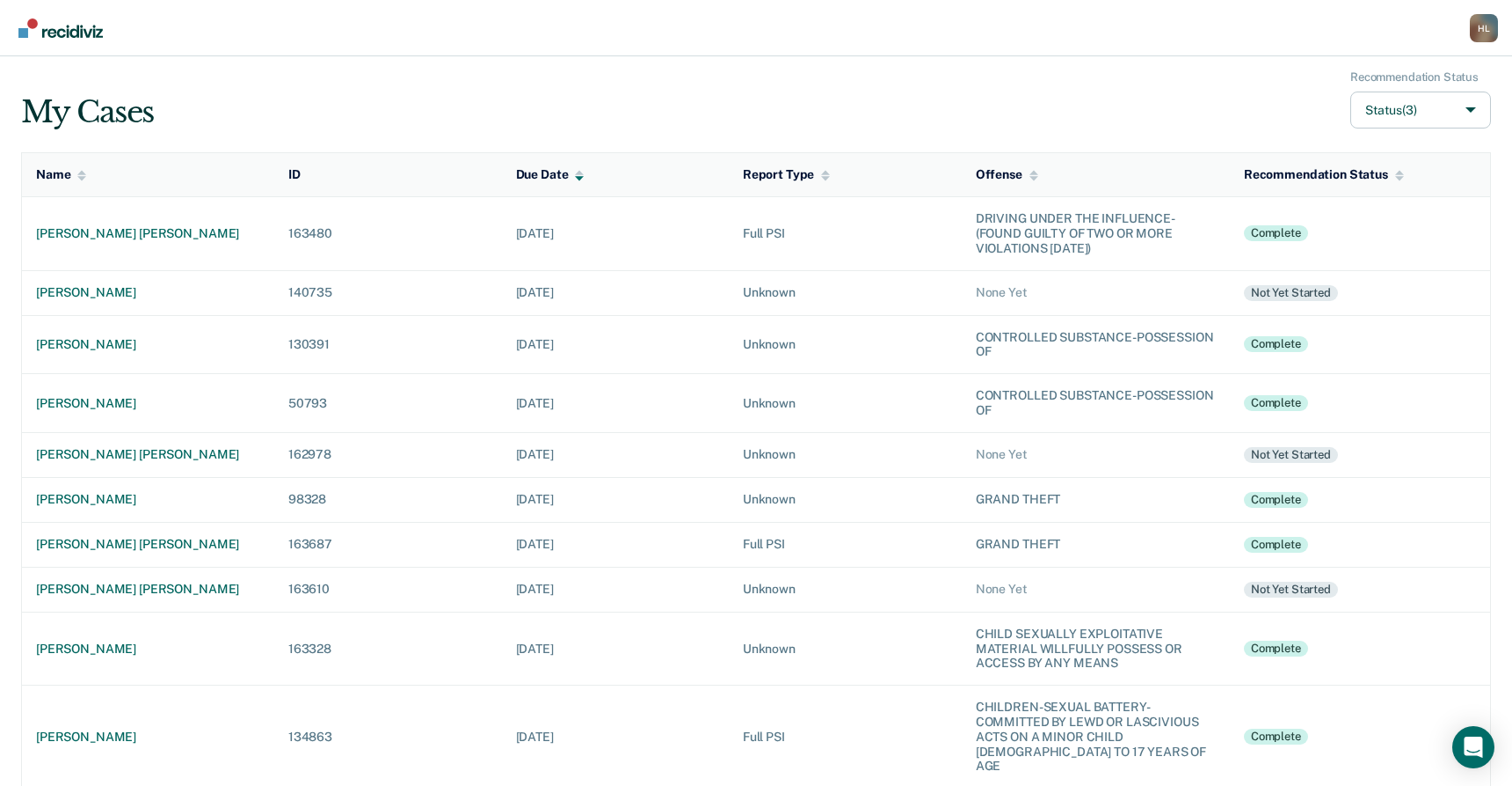
click at [1488, 20] on div "H L" at bounding box center [1484, 28] width 28 height 28
click at [1370, 137] on link "Log Out" at bounding box center [1396, 137] width 147 height 15
